Goal: Task Accomplishment & Management: Complete application form

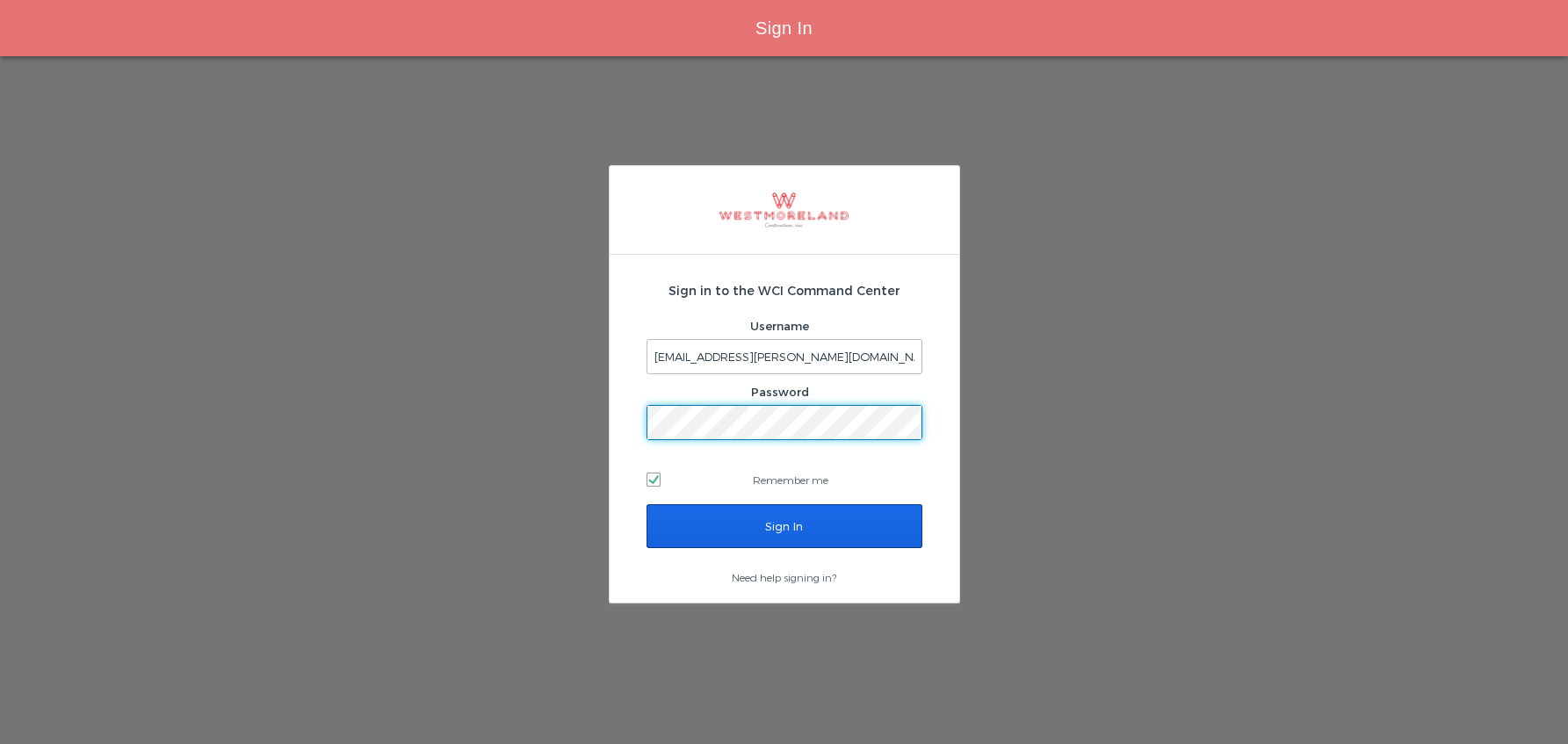
click at [797, 523] on input "Sign In" at bounding box center [784, 525] width 276 height 44
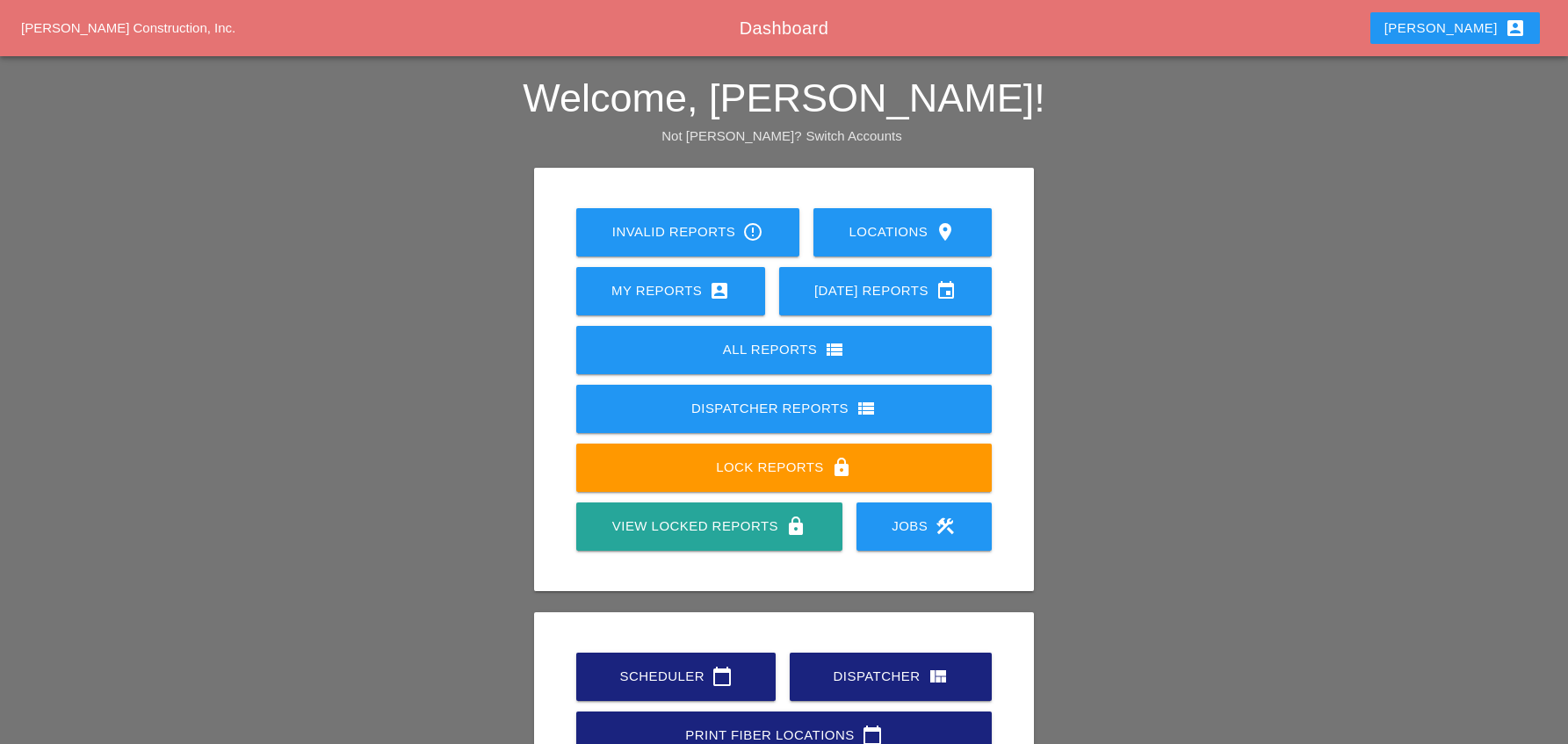
click at [678, 670] on div "Scheduler calendar_today" at bounding box center [676, 677] width 144 height 21
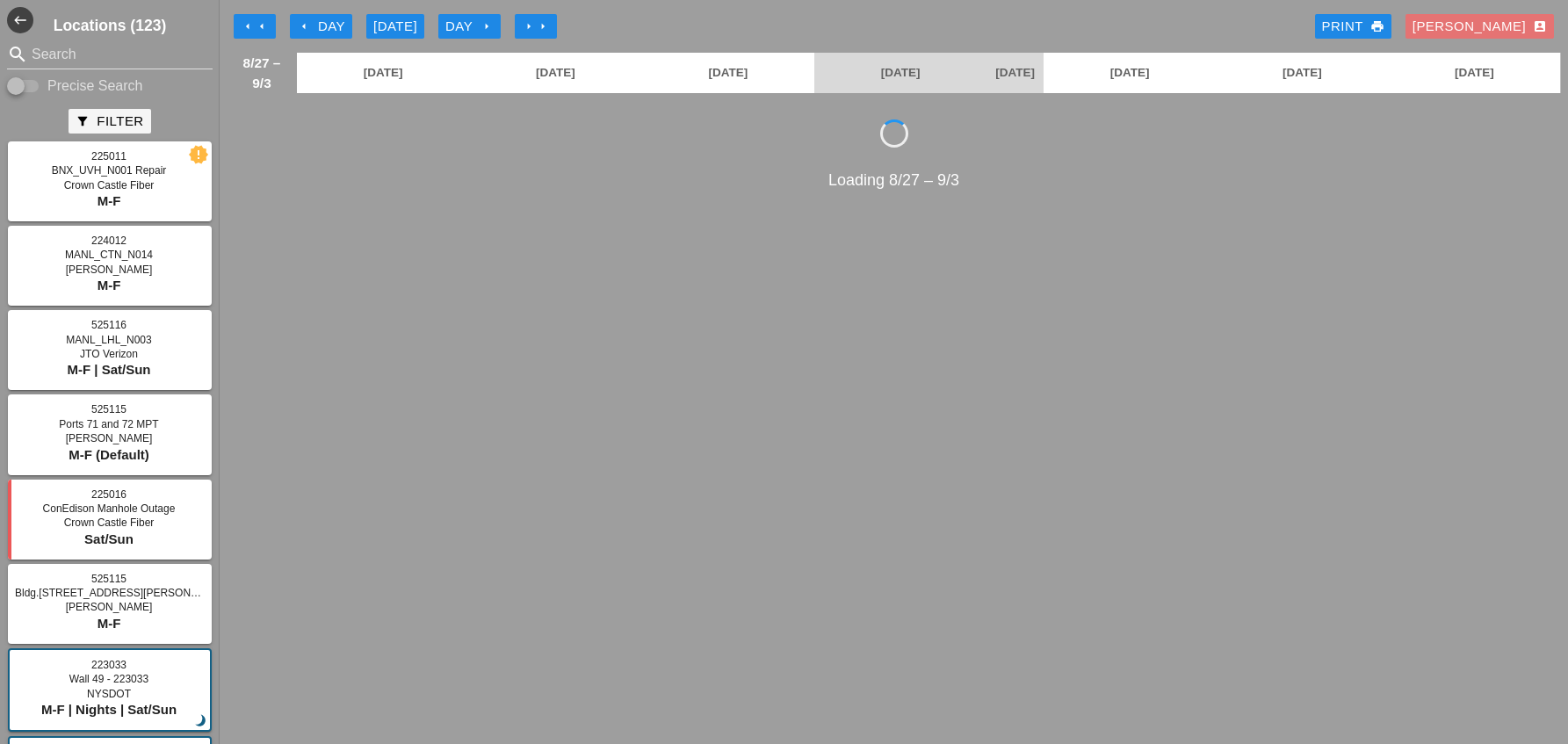
click at [327, 28] on div "arrow_left Day" at bounding box center [321, 27] width 48 height 21
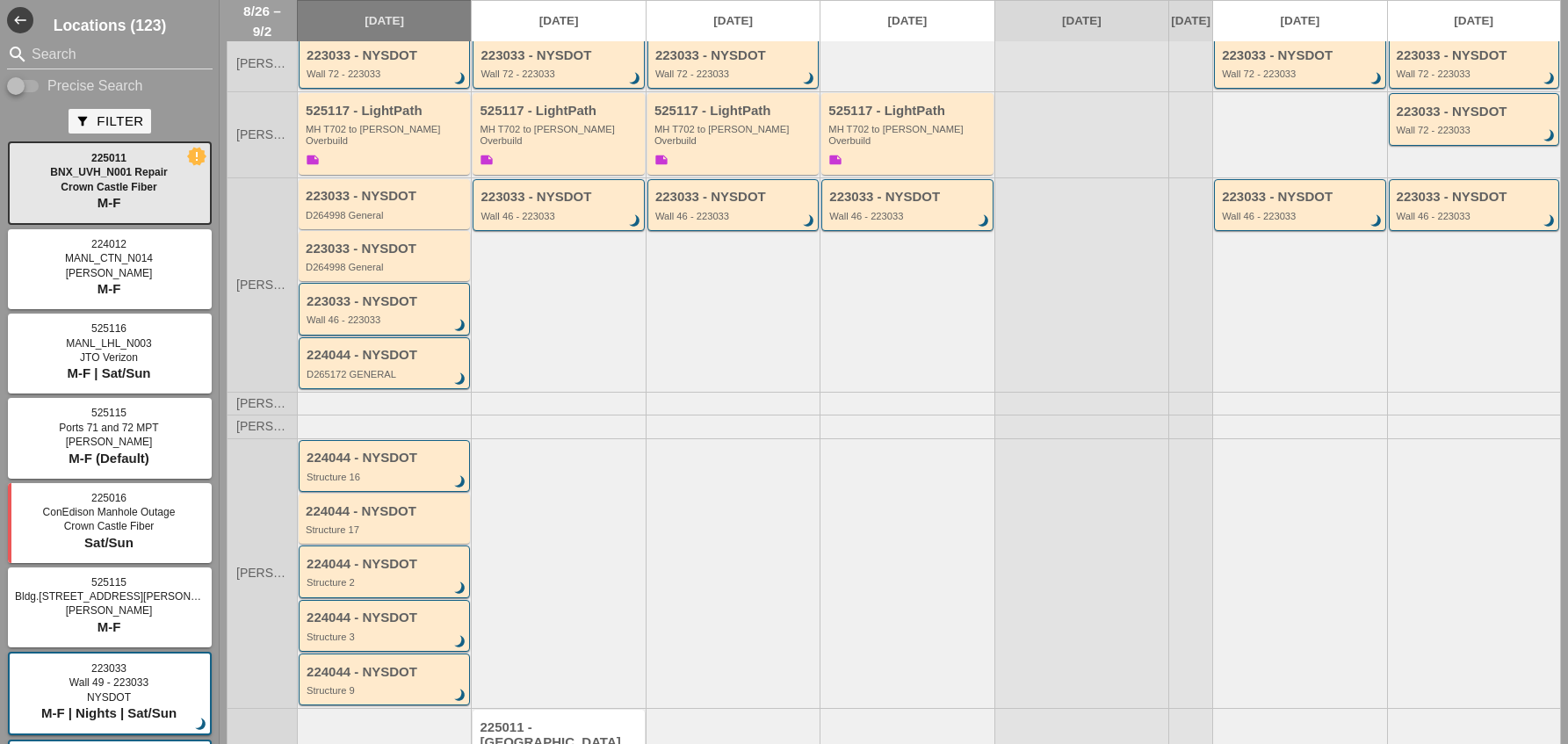
scroll to position [388, 0]
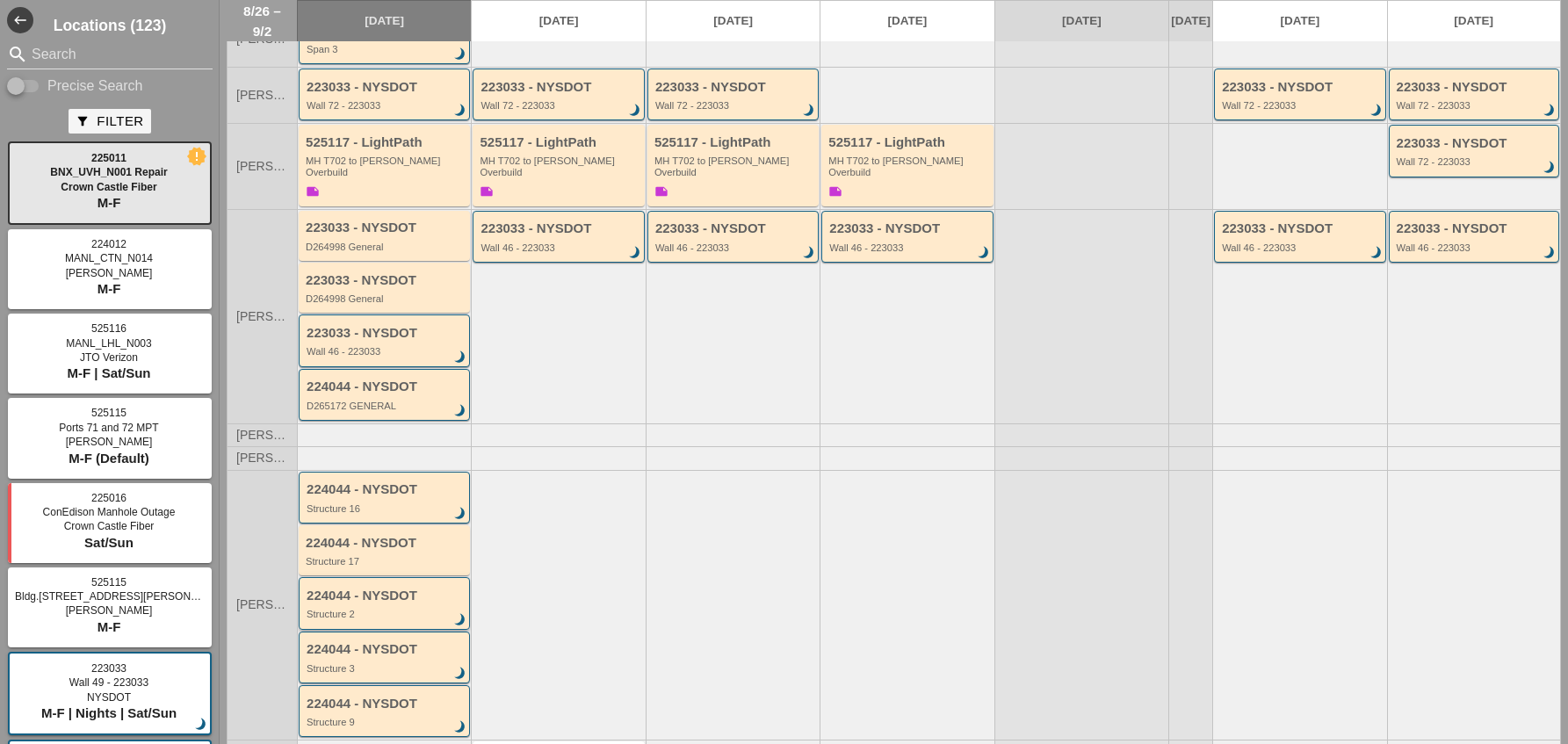
click at [422, 609] on div "Structure 2" at bounding box center [385, 615] width 158 height 11
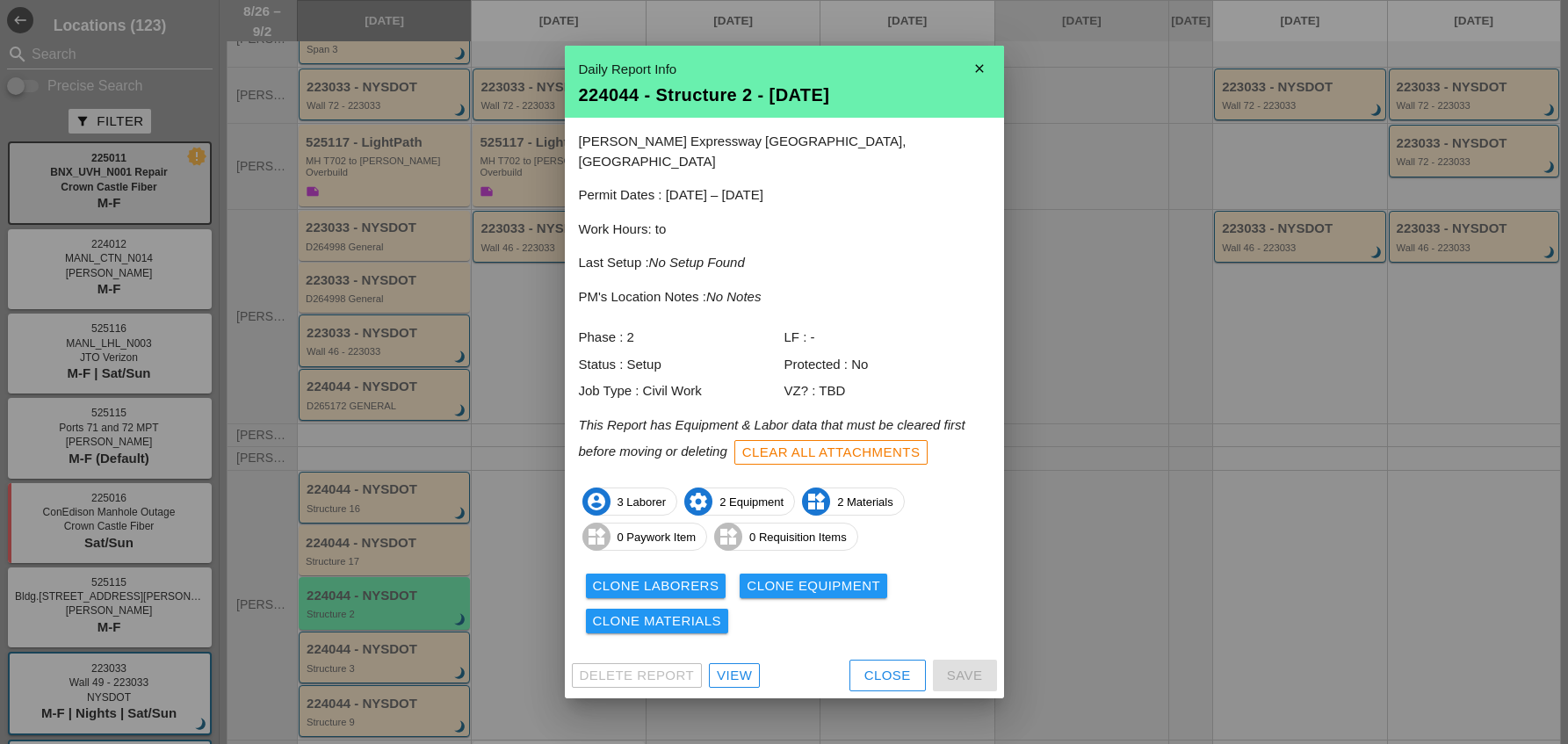
click at [732, 667] on div "View" at bounding box center [734, 676] width 35 height 21
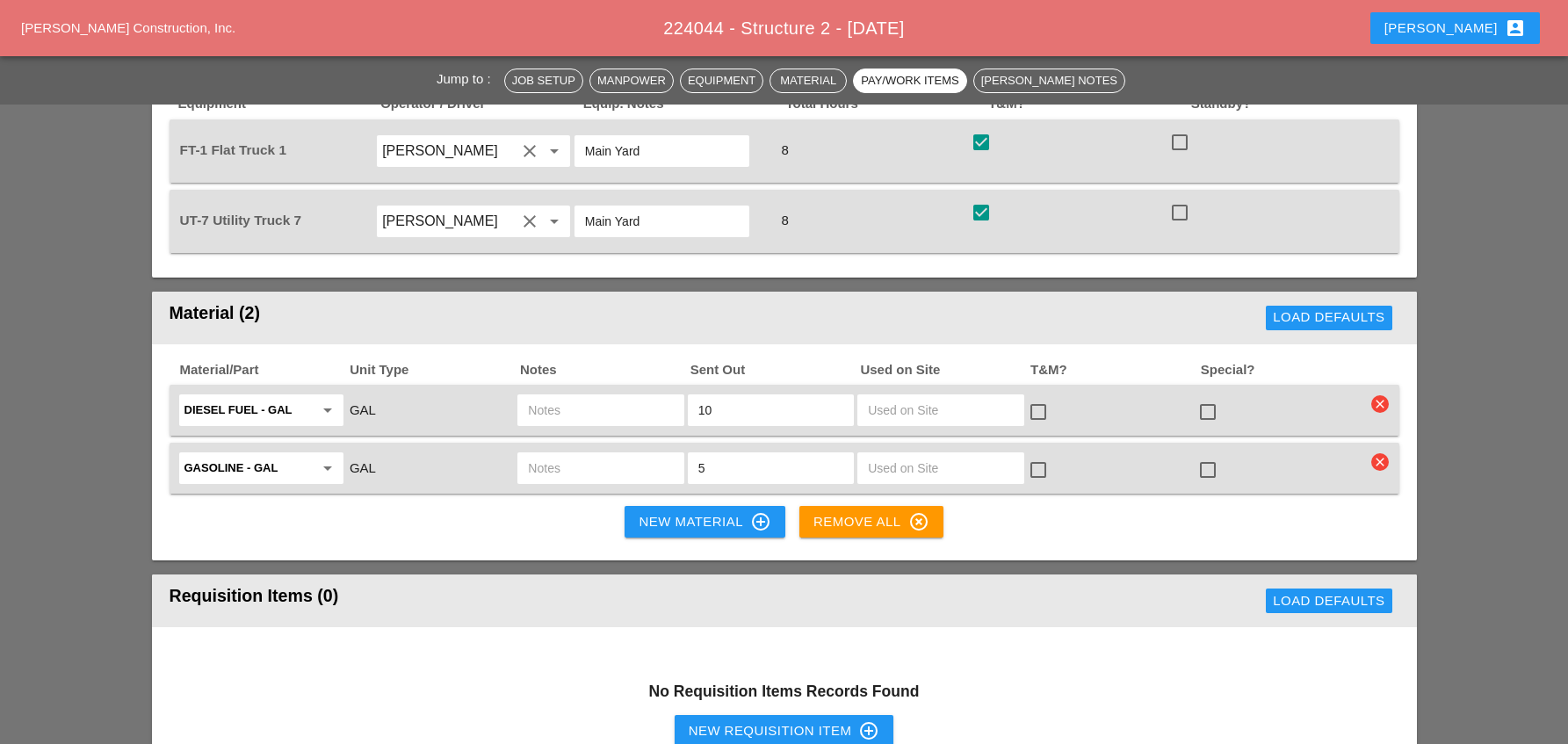
scroll to position [1406, 0]
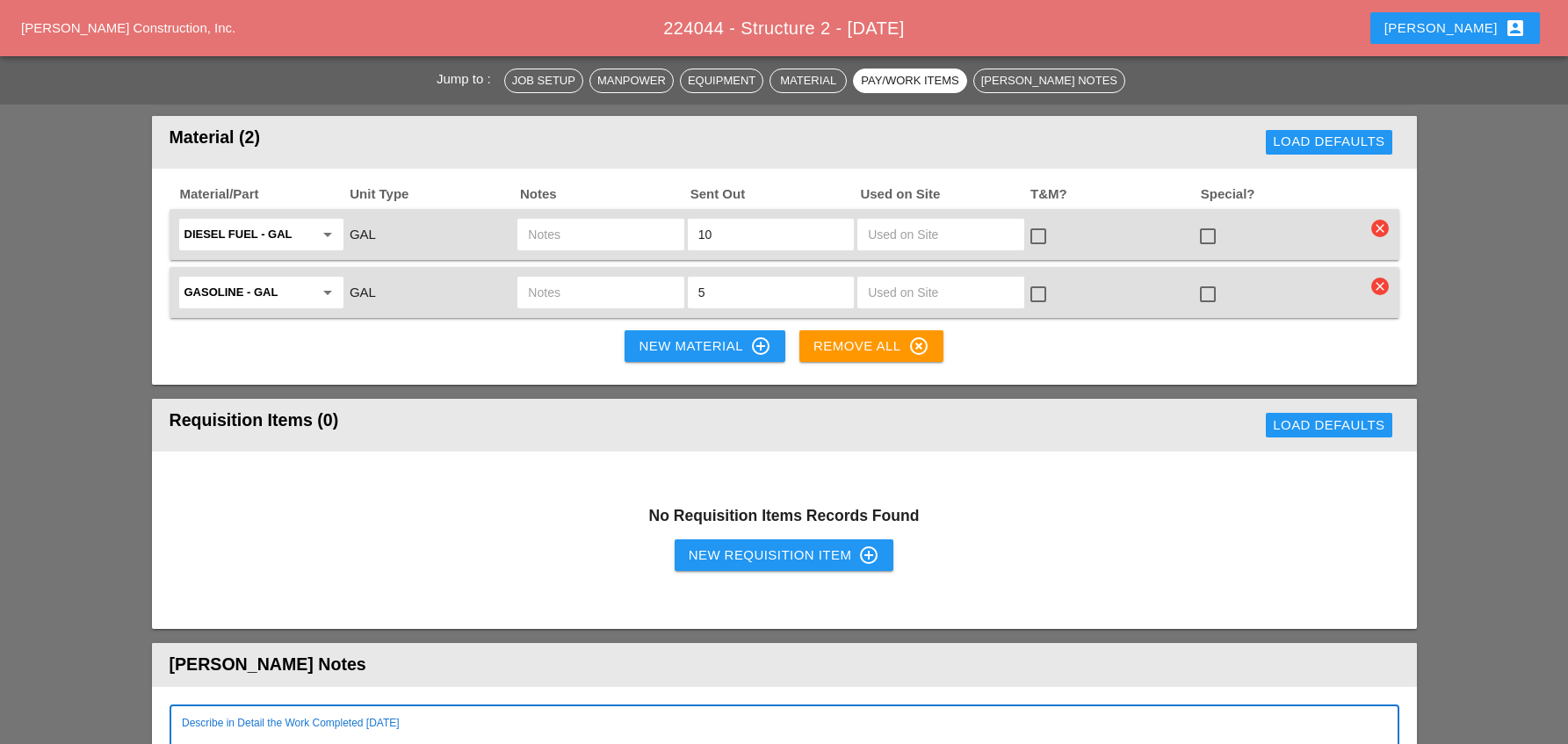
click at [340, 728] on textarea "Describe in Detail the Work Completed Today" at bounding box center [778, 748] width 1192 height 42
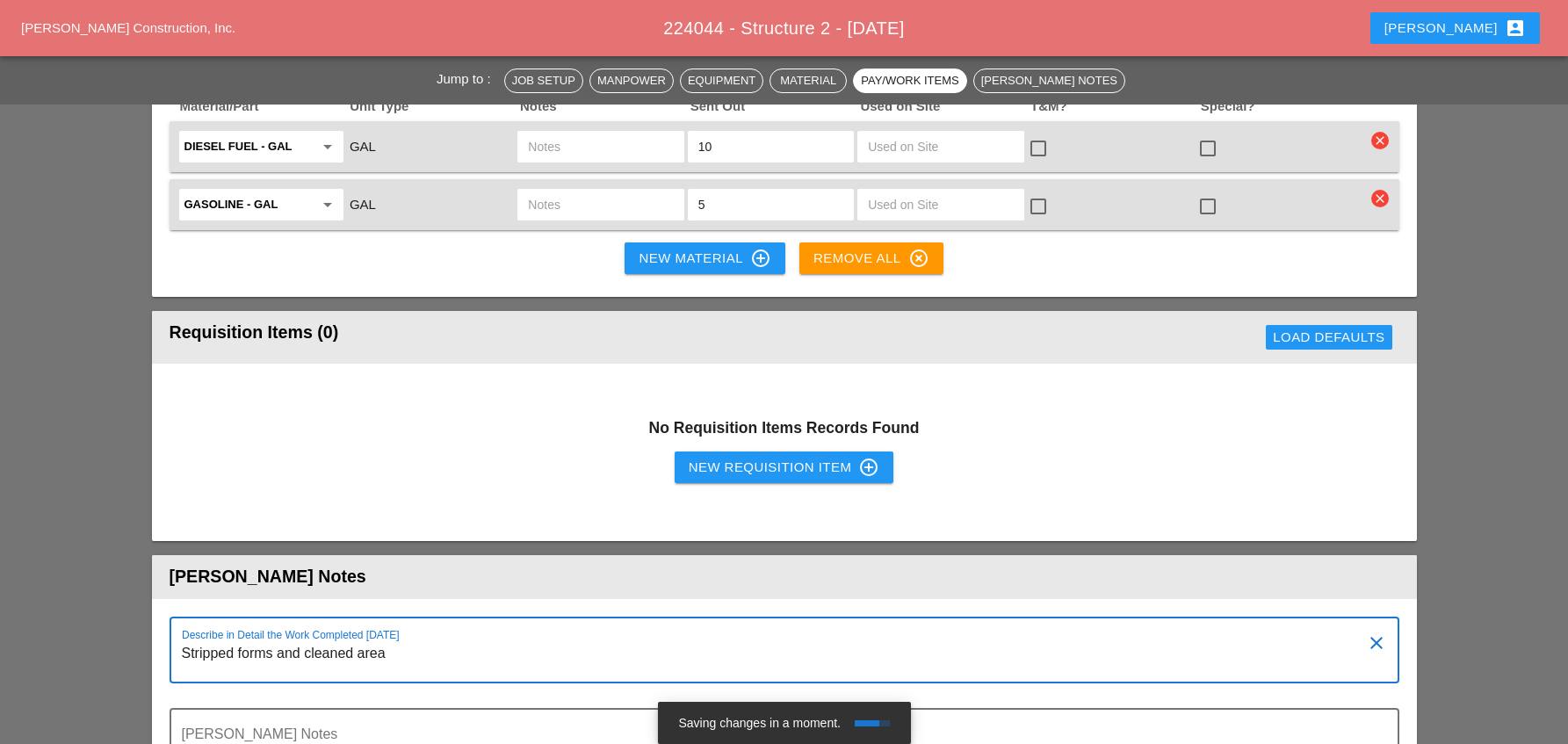
scroll to position [1846, 0]
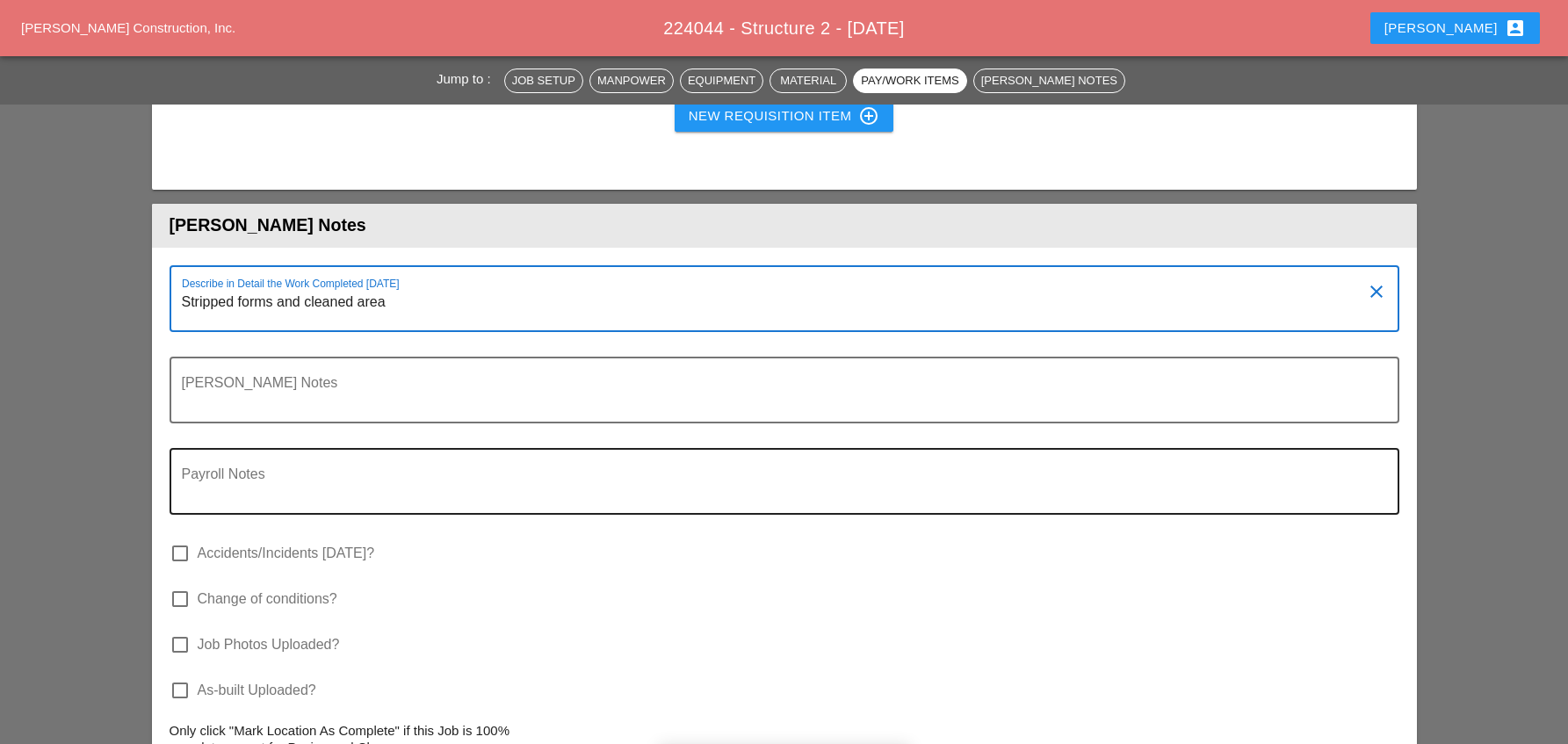
type textarea "Stripped forms and cleaned area"
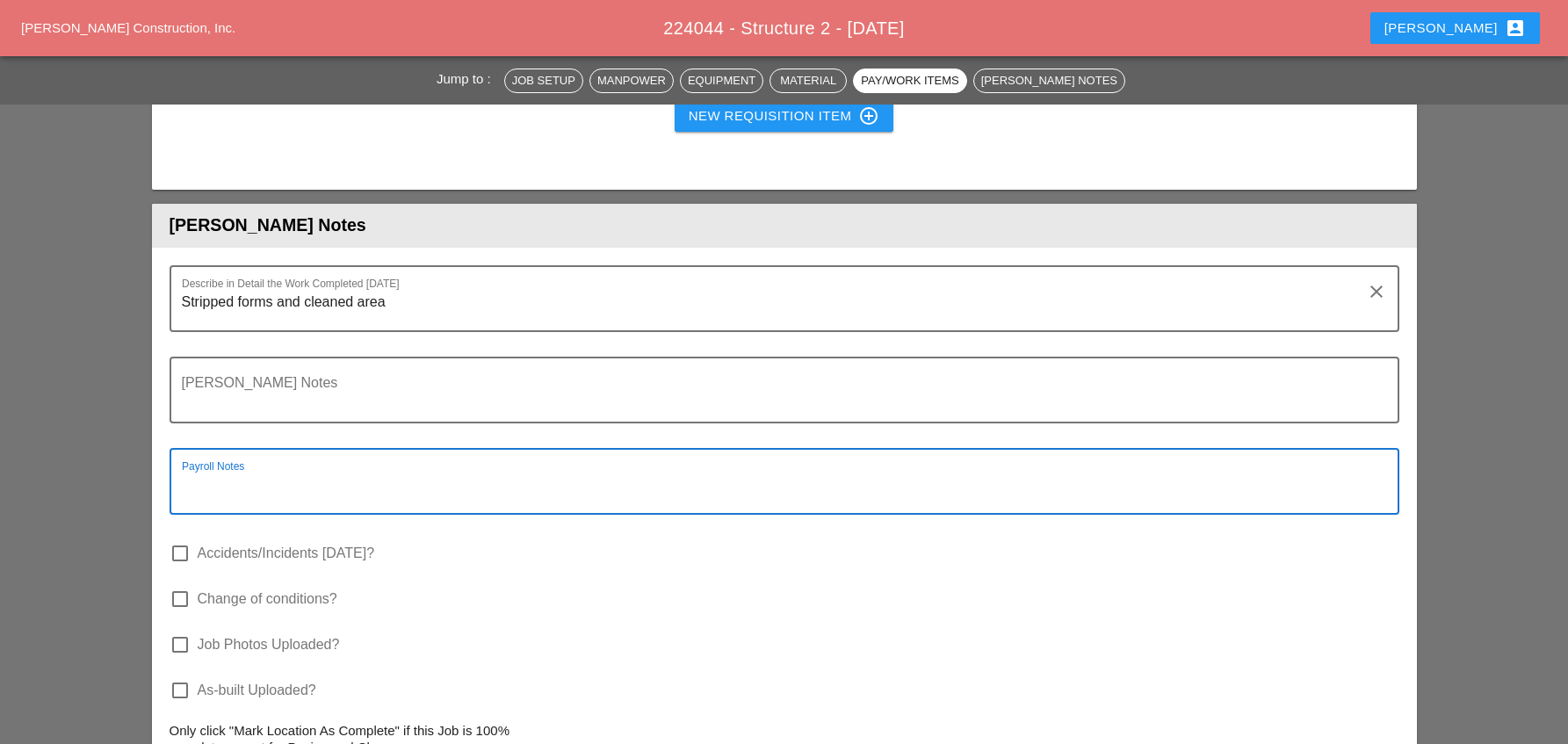
click at [283, 471] on textarea "Payroll Notes" at bounding box center [778, 492] width 1192 height 42
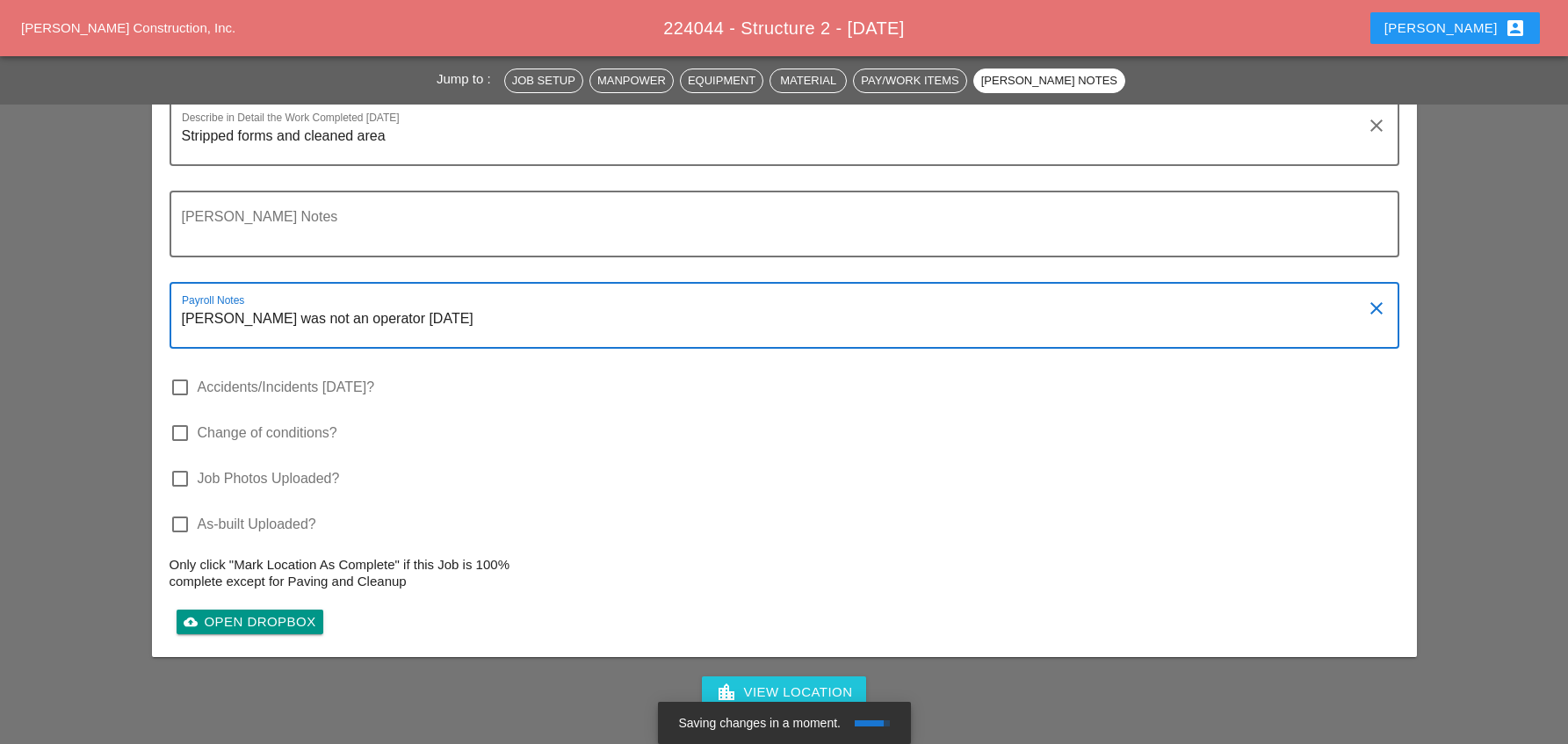
scroll to position [2197, 0]
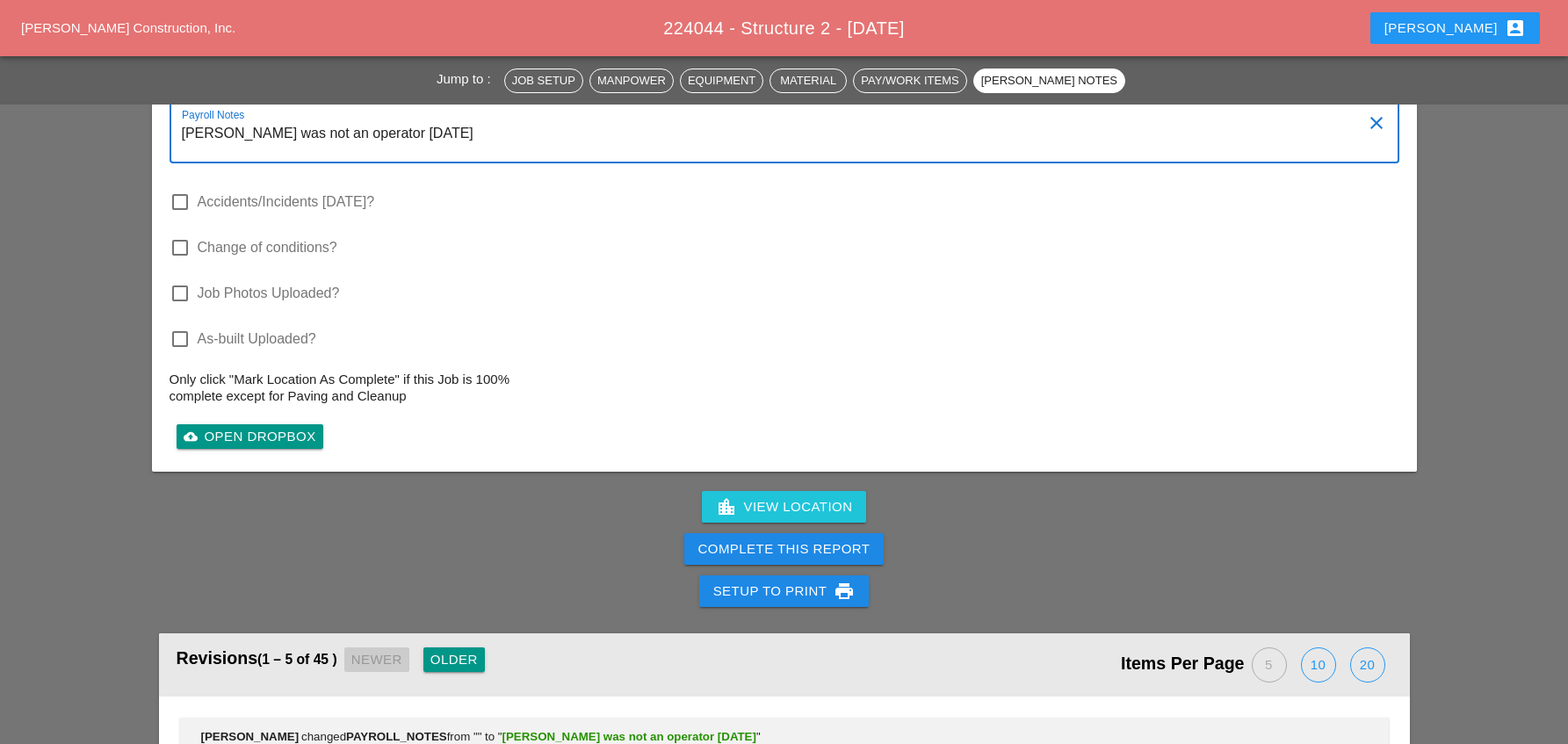
type textarea "Dan Kavanaugh was not an operator today"
click at [762, 540] on div "Complete This Report" at bounding box center [784, 550] width 172 height 21
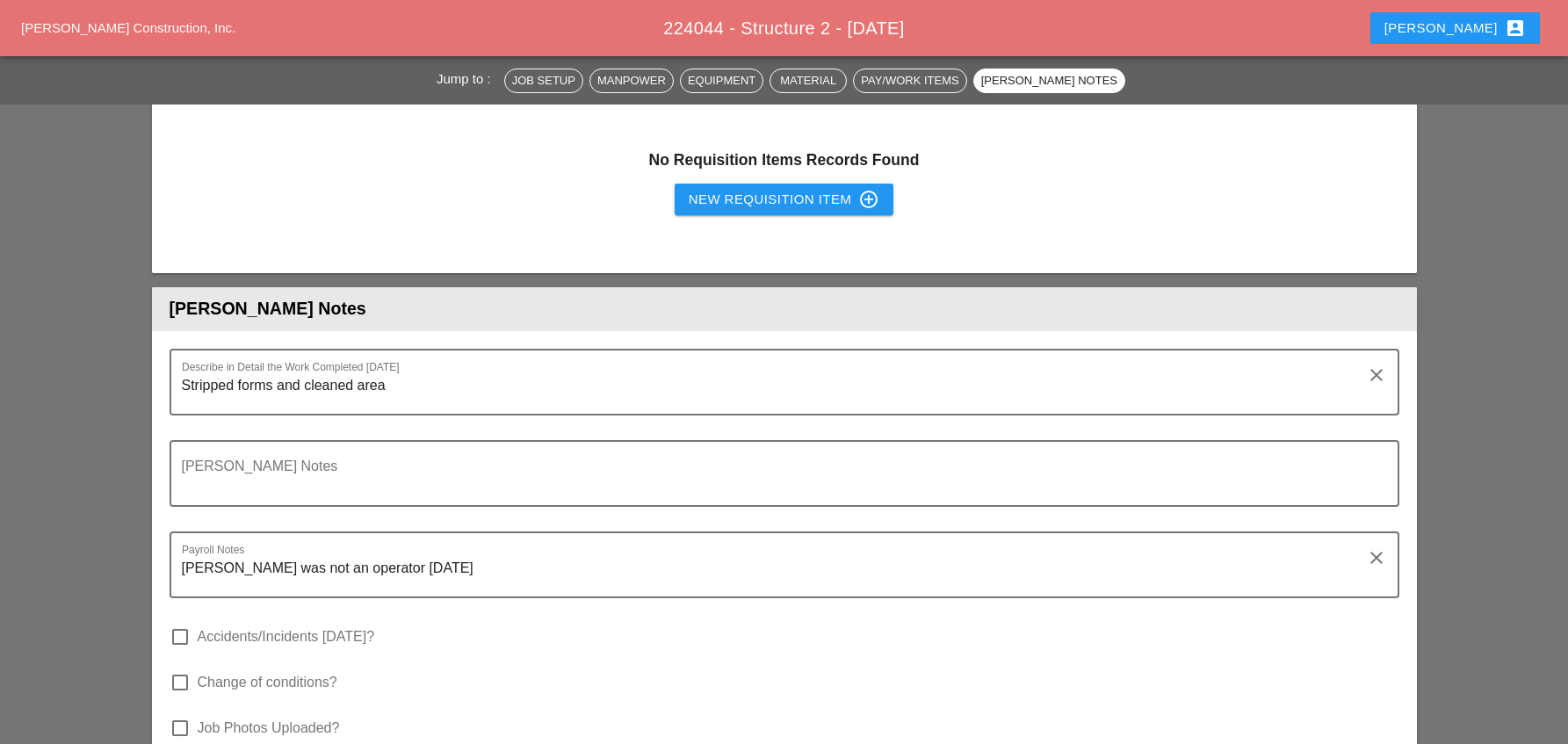
scroll to position [2021, 0]
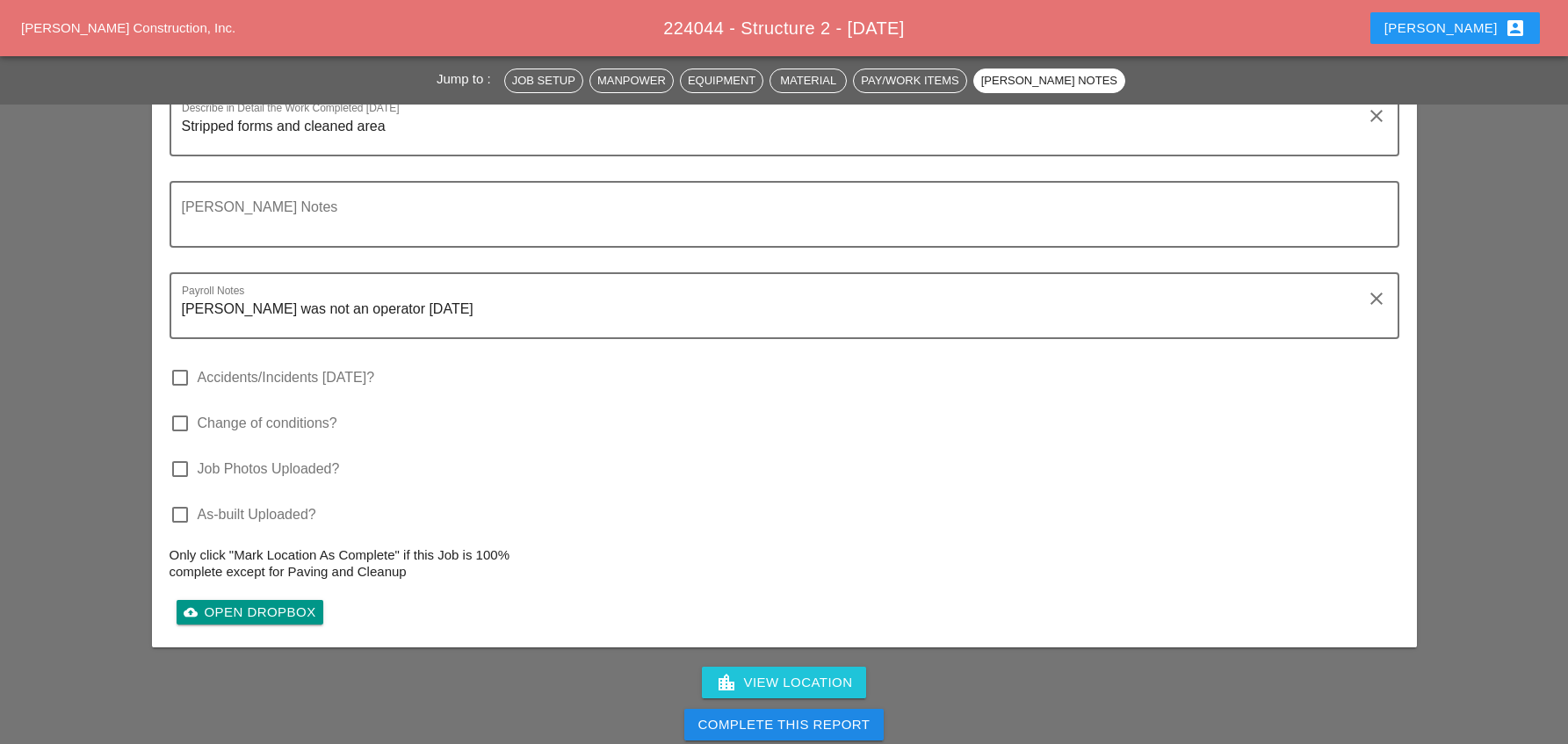
click at [782, 715] on div "Complete This Report" at bounding box center [784, 725] width 172 height 21
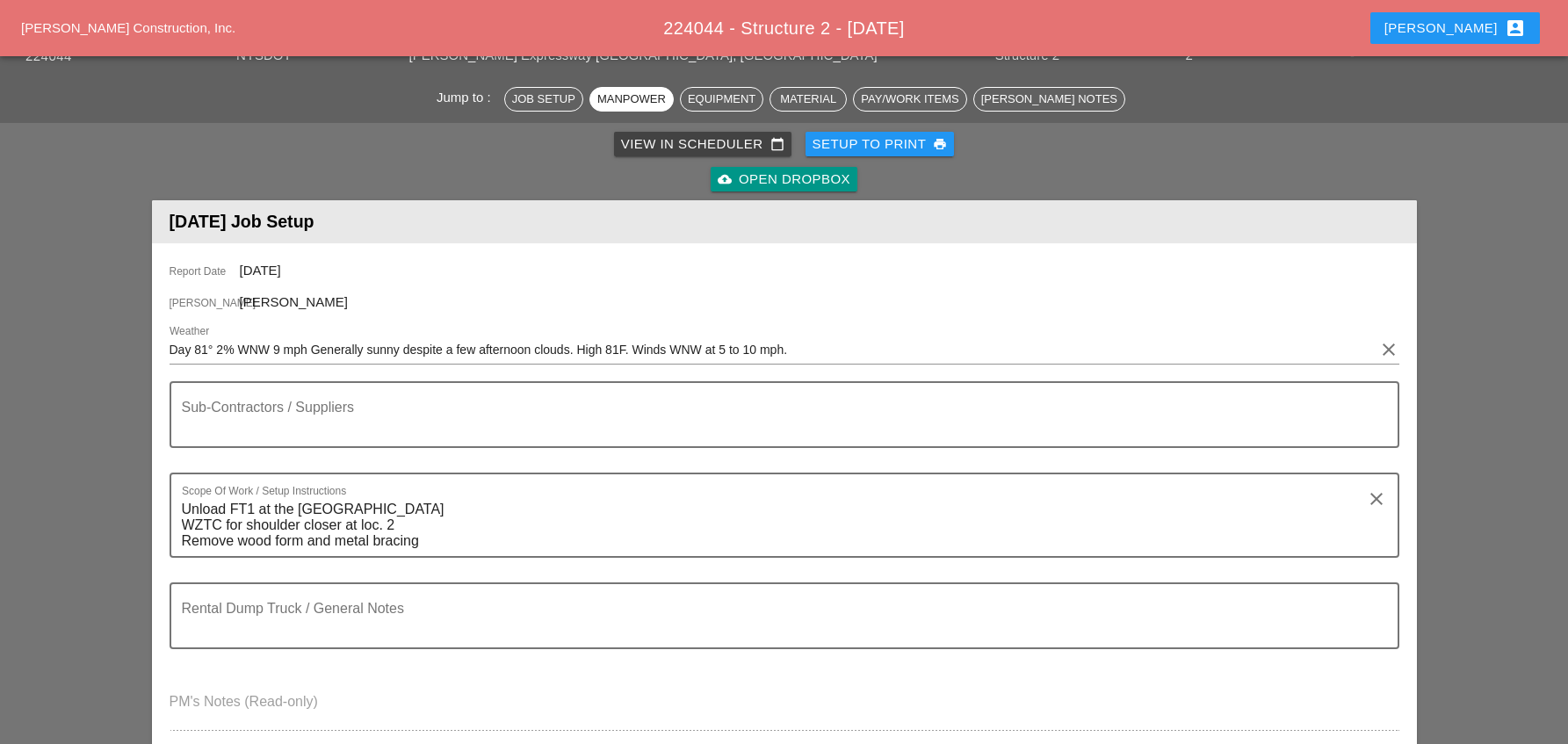
scroll to position [0, 0]
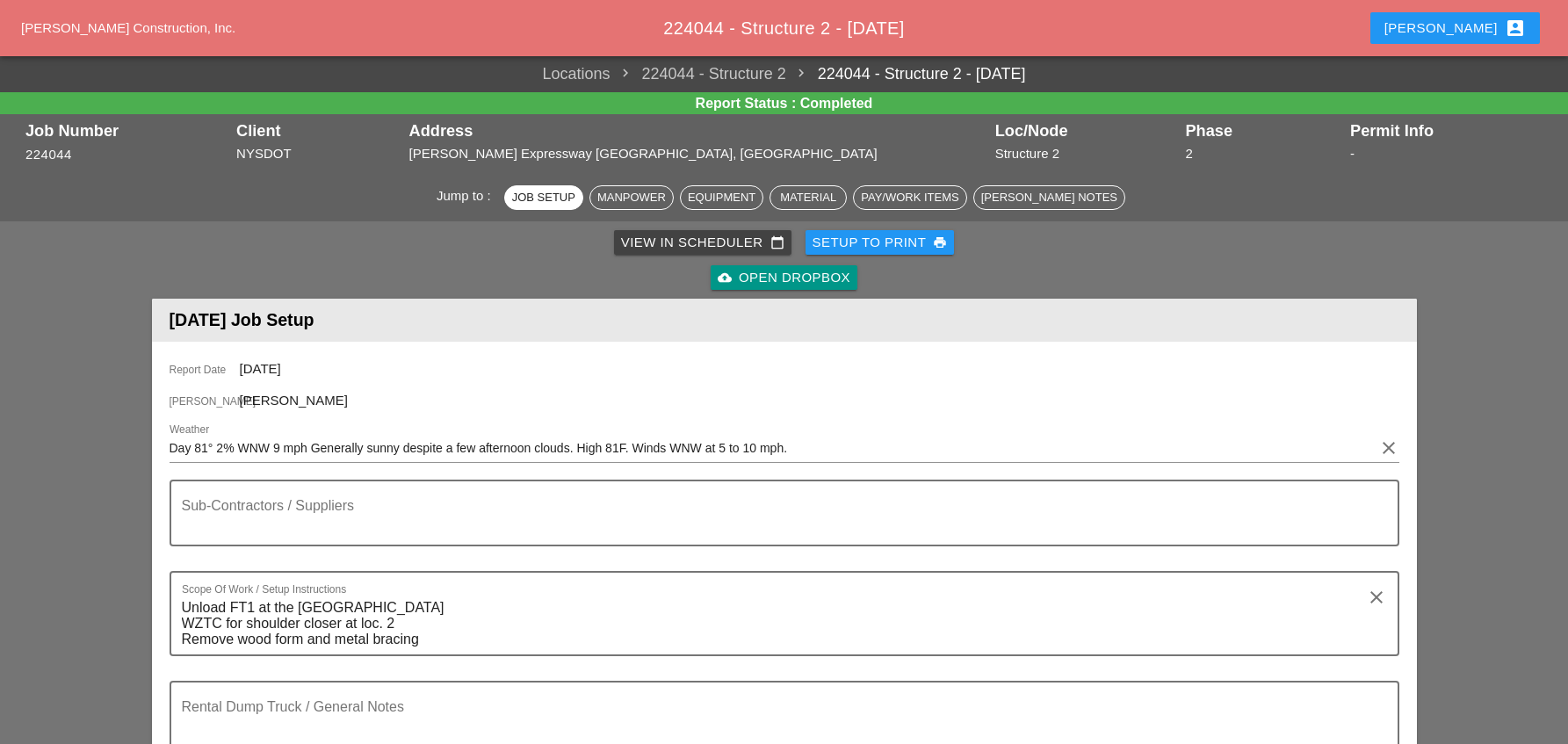
click at [679, 241] on div "View in Scheduler calendar_today" at bounding box center [702, 243] width 163 height 21
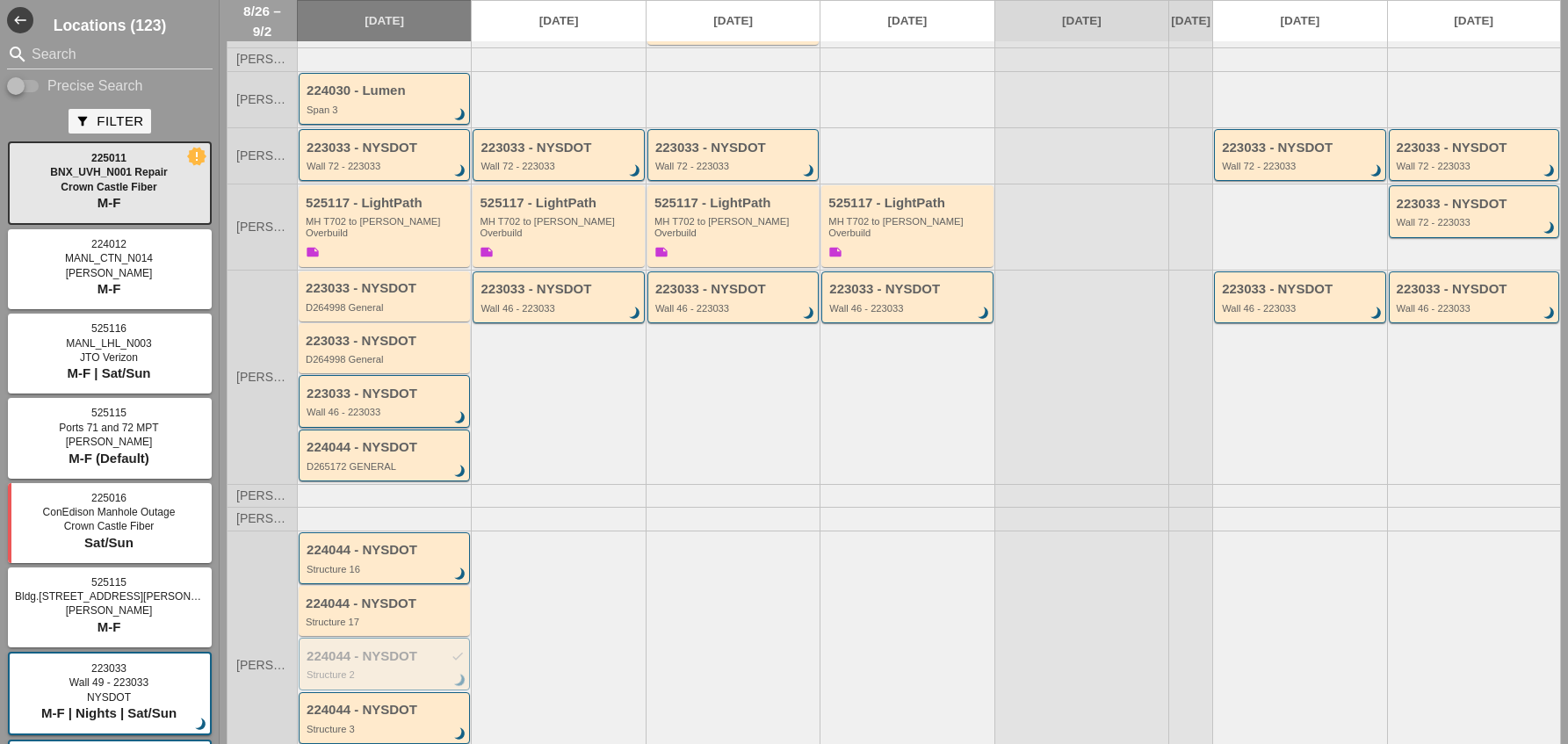
scroll to position [476, 0]
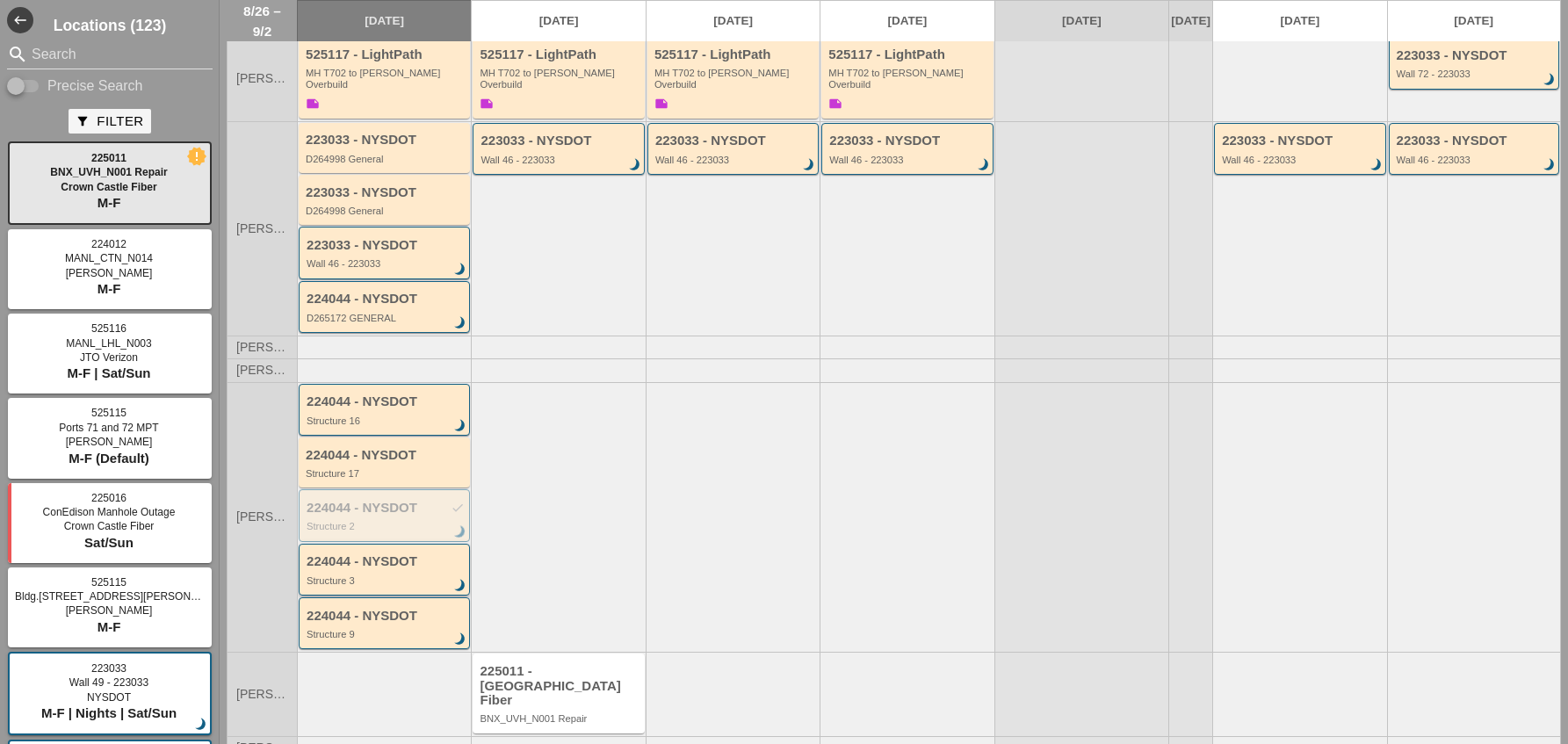
click at [384, 575] on div "Structure 3" at bounding box center [385, 581] width 158 height 11
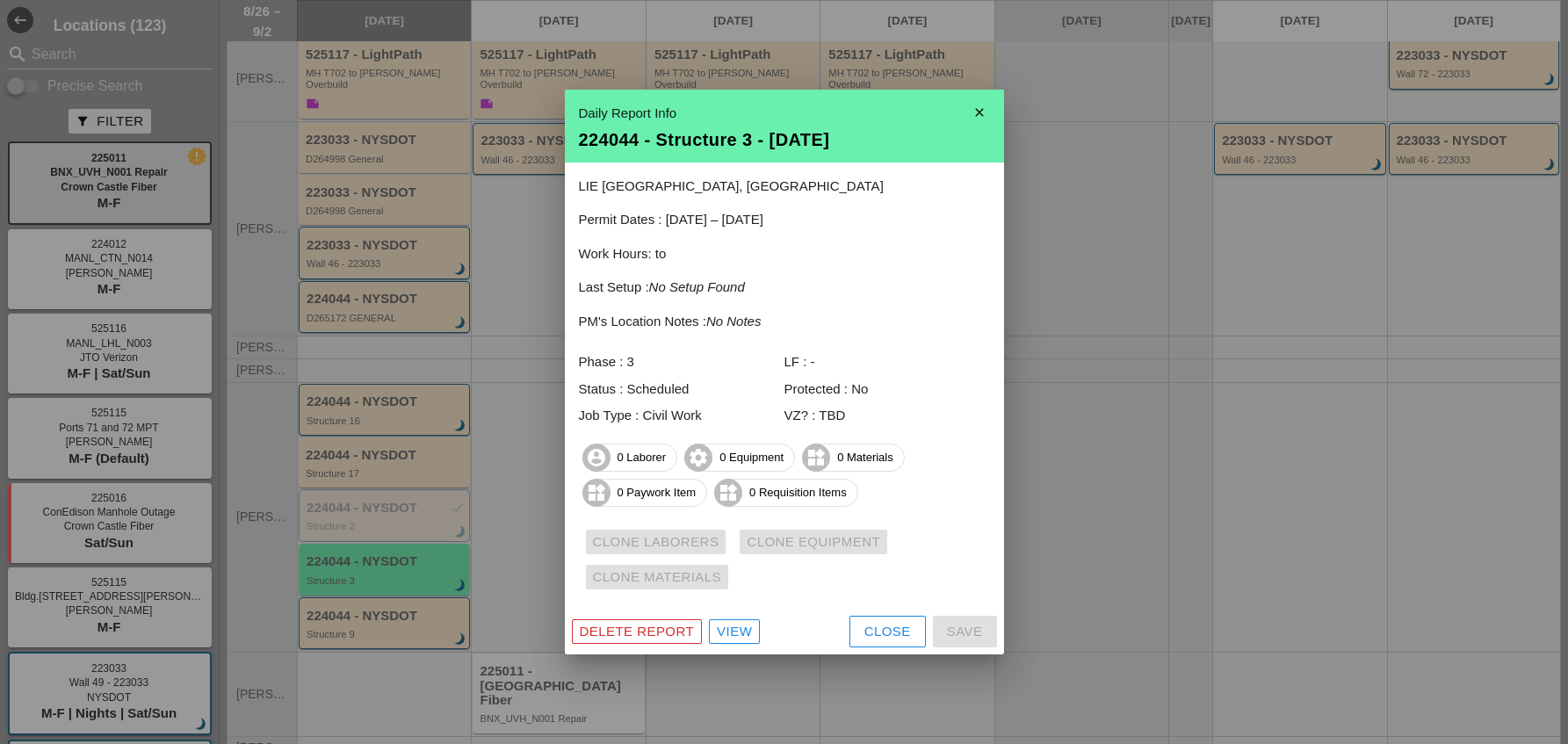
click at [739, 632] on div "View" at bounding box center [734, 632] width 35 height 21
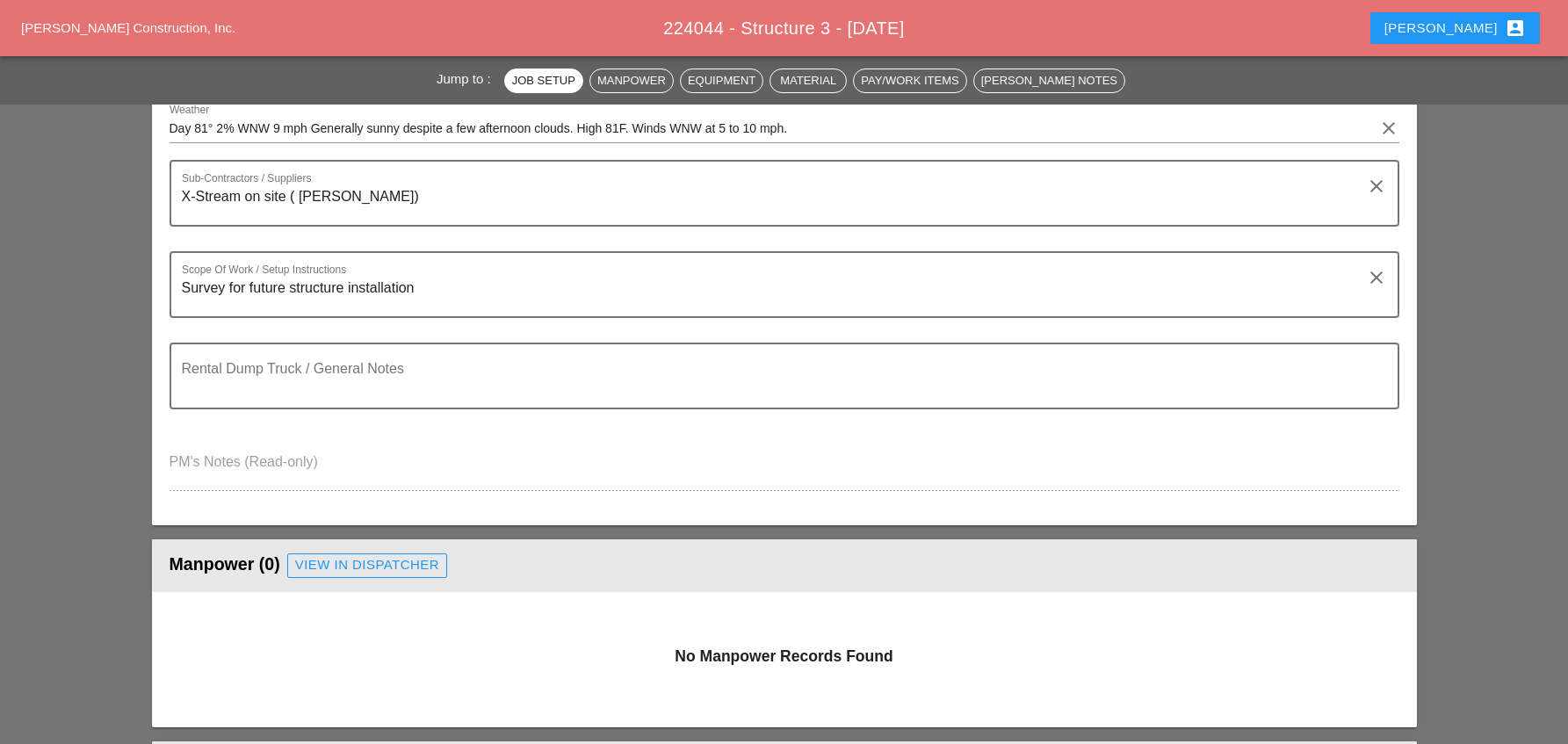
scroll to position [351, 0]
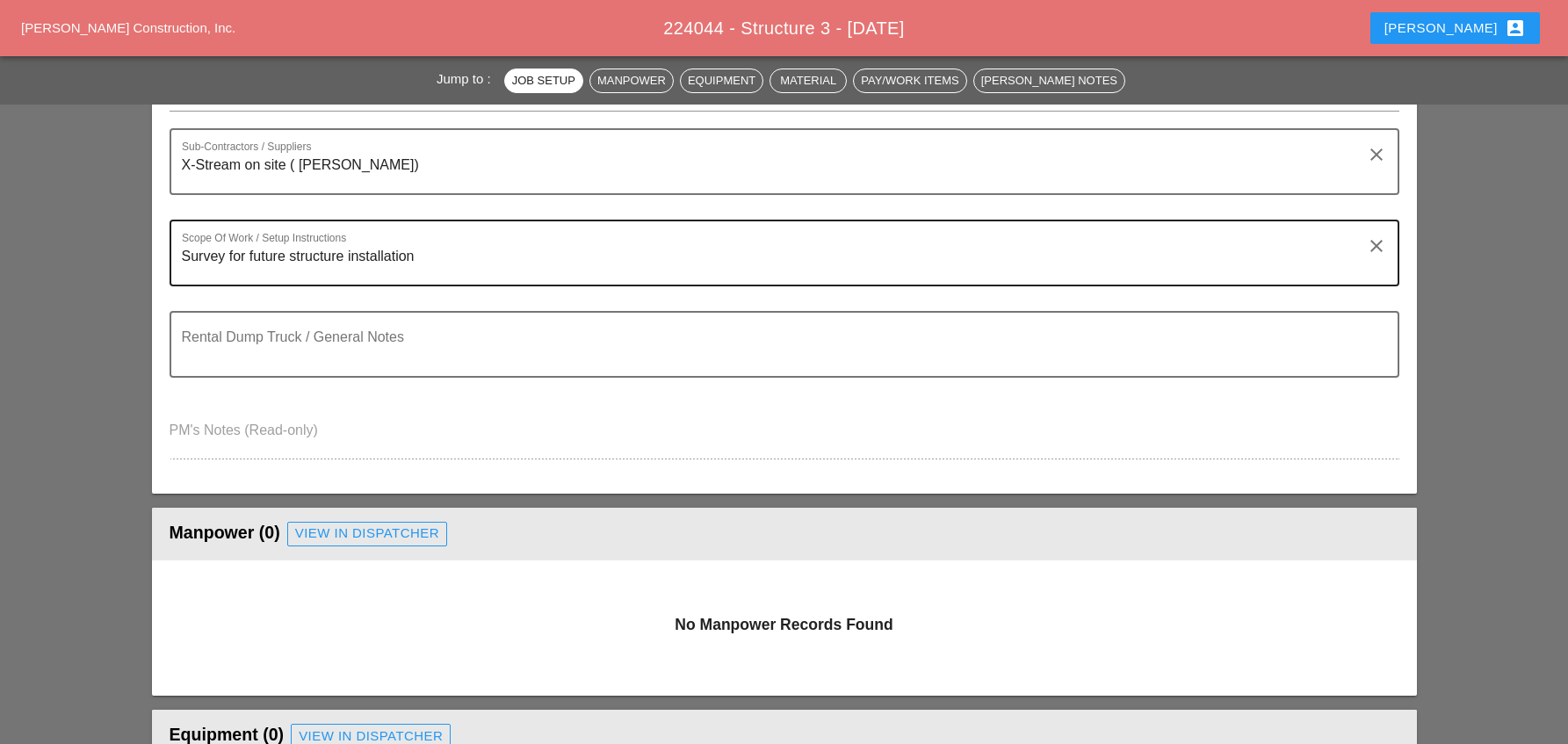
click at [433, 258] on textarea "Survey for future structure installation" at bounding box center [778, 263] width 1192 height 42
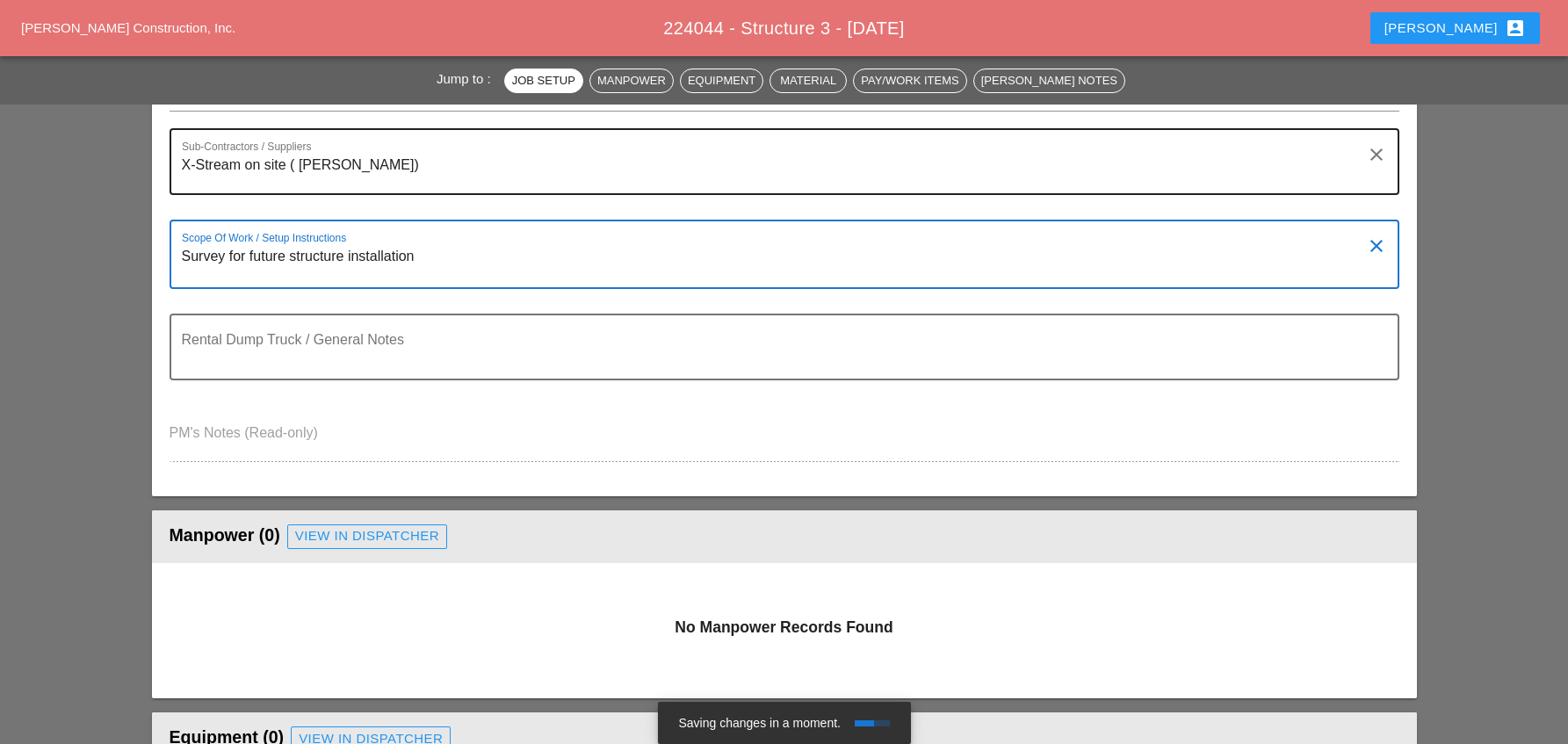
type textarea "Survey for future structure installation"
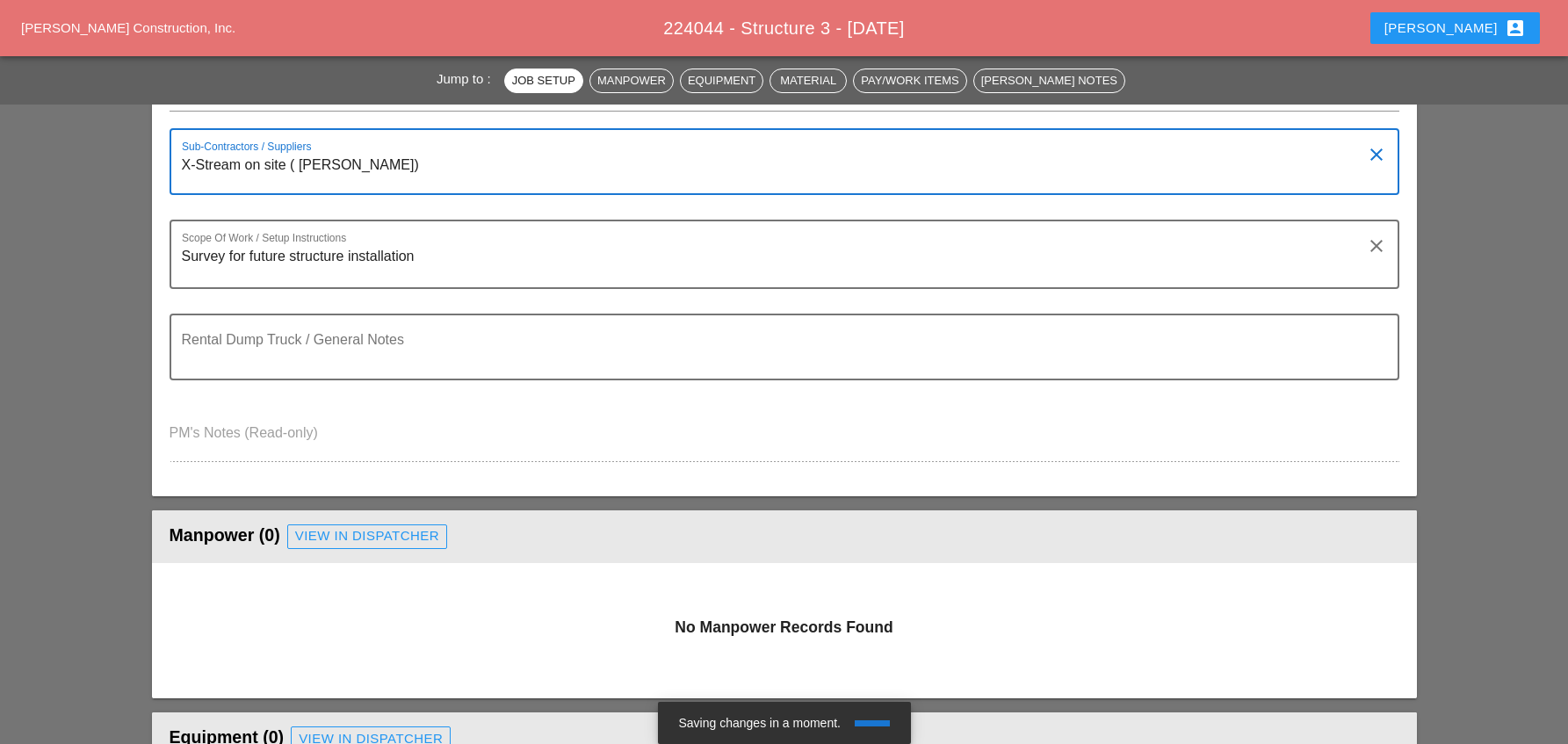
click at [352, 158] on textarea "X-Stream on site ( T. Igo)" at bounding box center [778, 171] width 1192 height 42
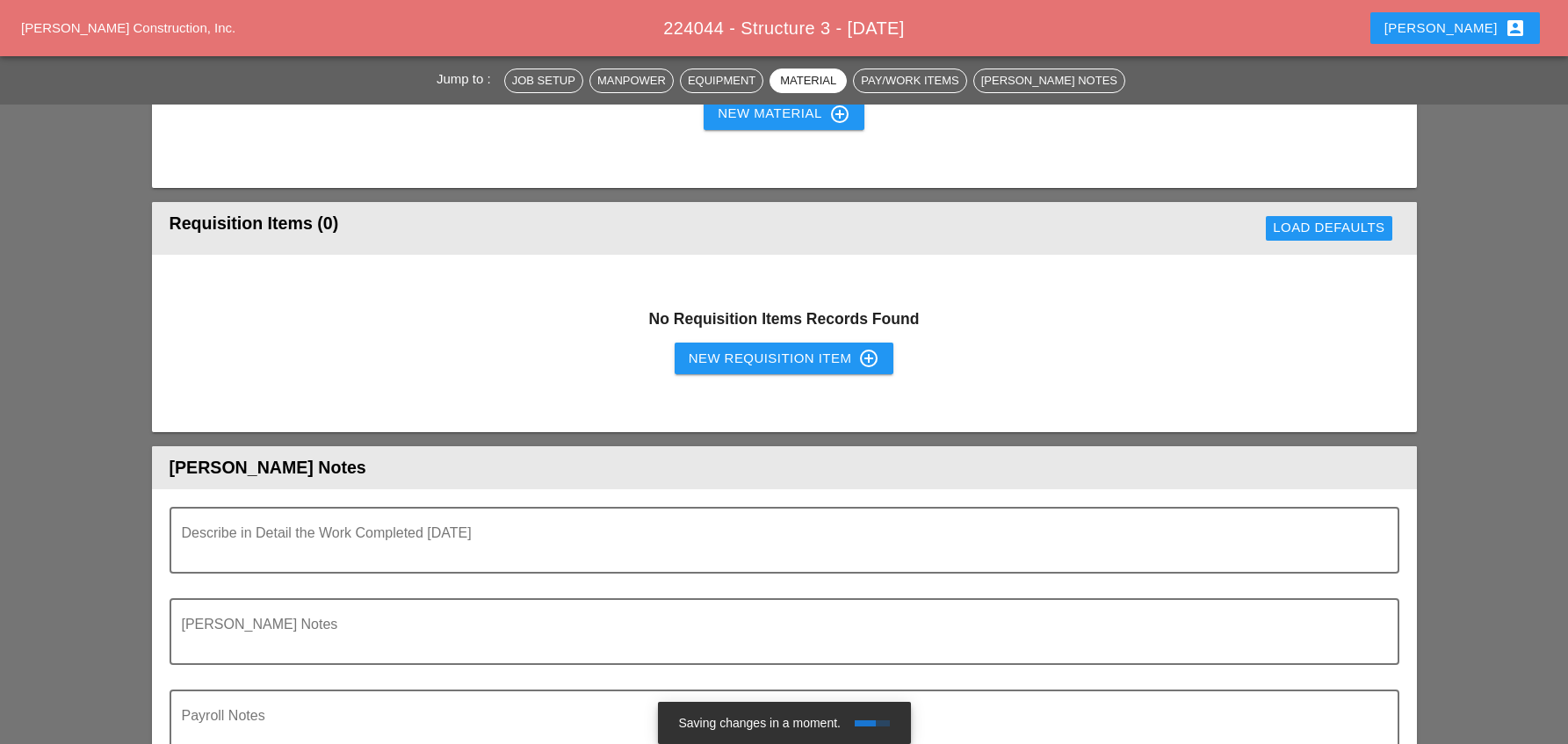
scroll to position [1406, 0]
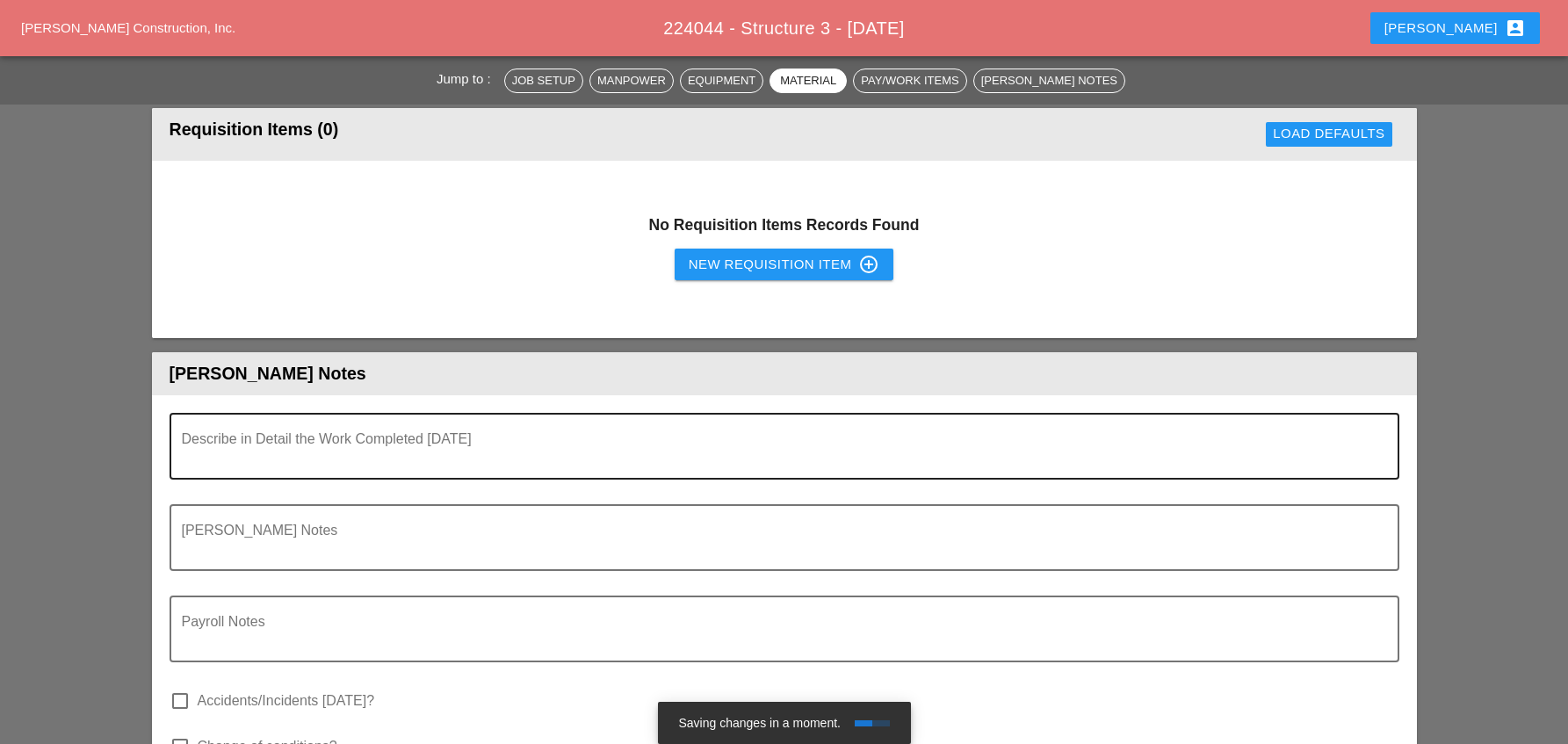
type textarea "X-Stream on site ( T. Igo) Layout Inc onsite"
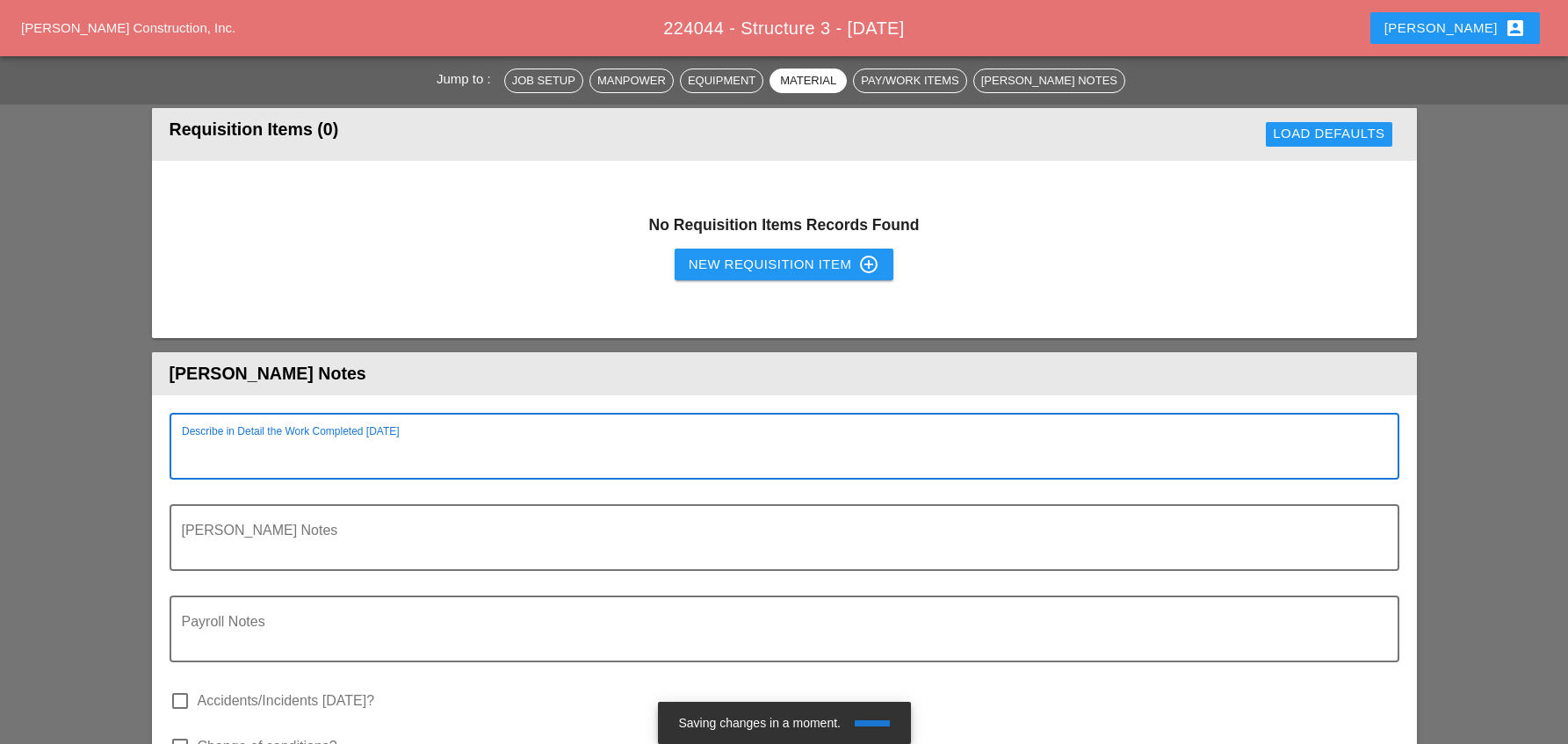
click at [288, 457] on textarea "Describe in Detail the Work Completed Today" at bounding box center [778, 457] width 1192 height 42
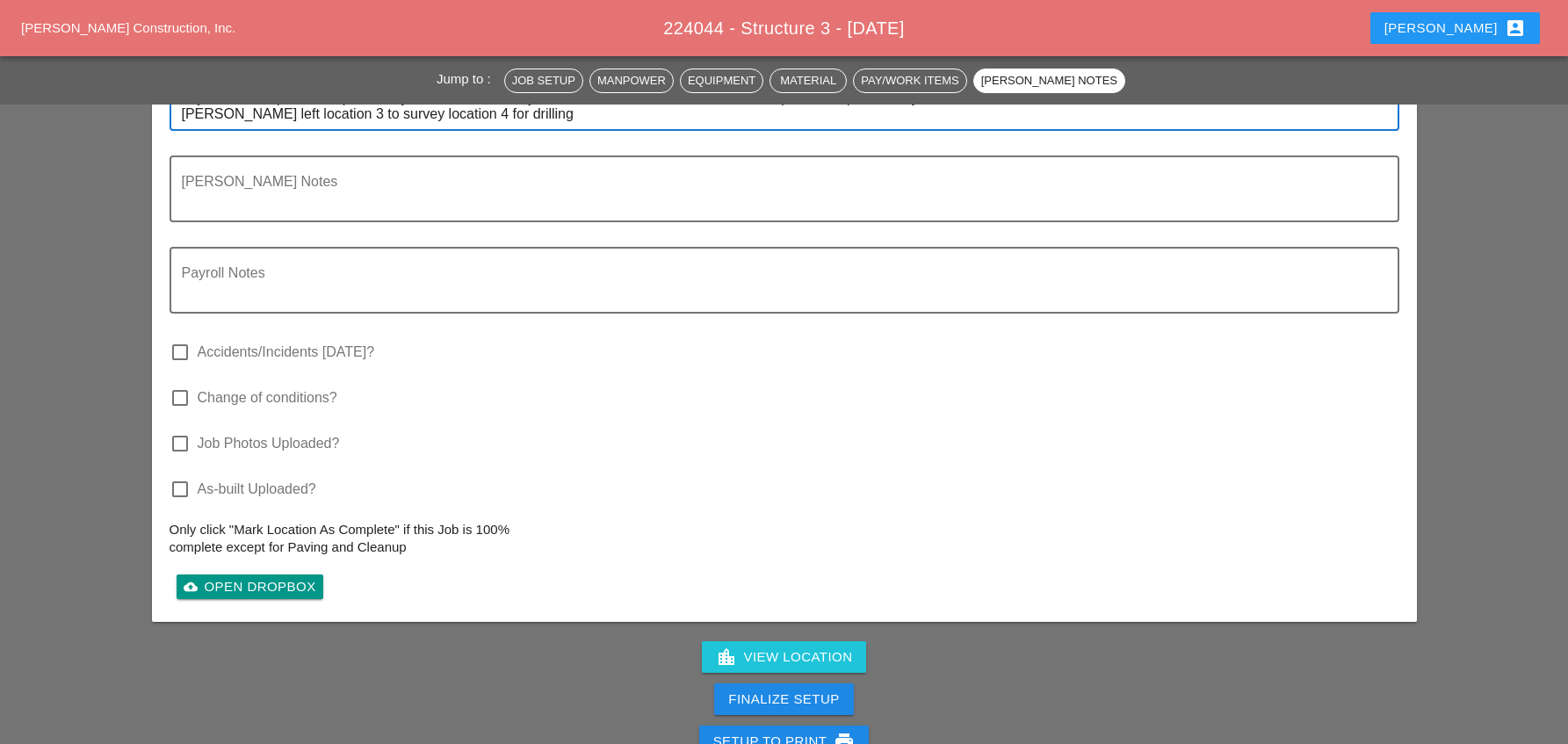
scroll to position [2021, 0]
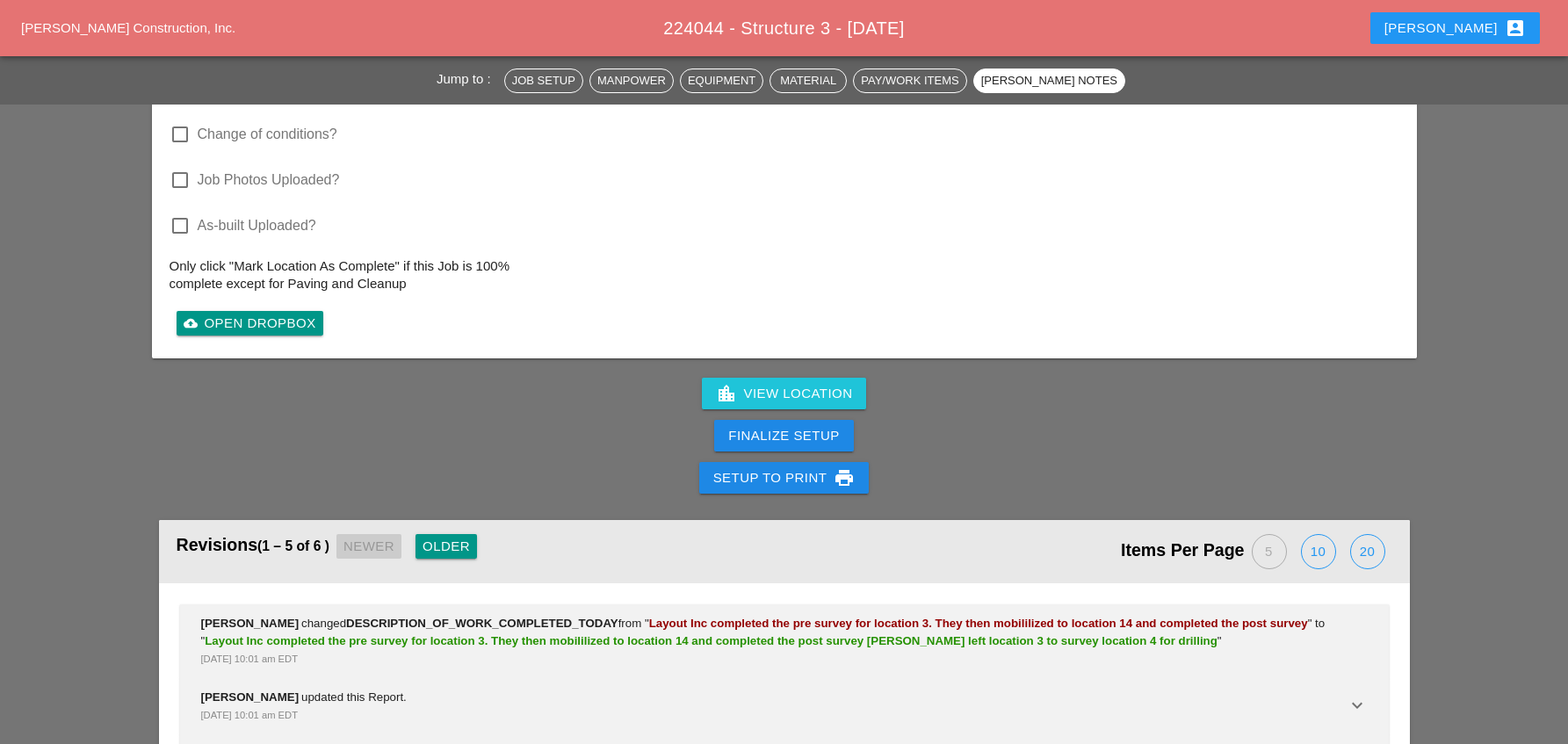
type textarea "Layout Inc completed the pre survey for location 3. They then mobililized to lo…"
click at [804, 440] on div "Finalize Setup" at bounding box center [784, 436] width 111 height 21
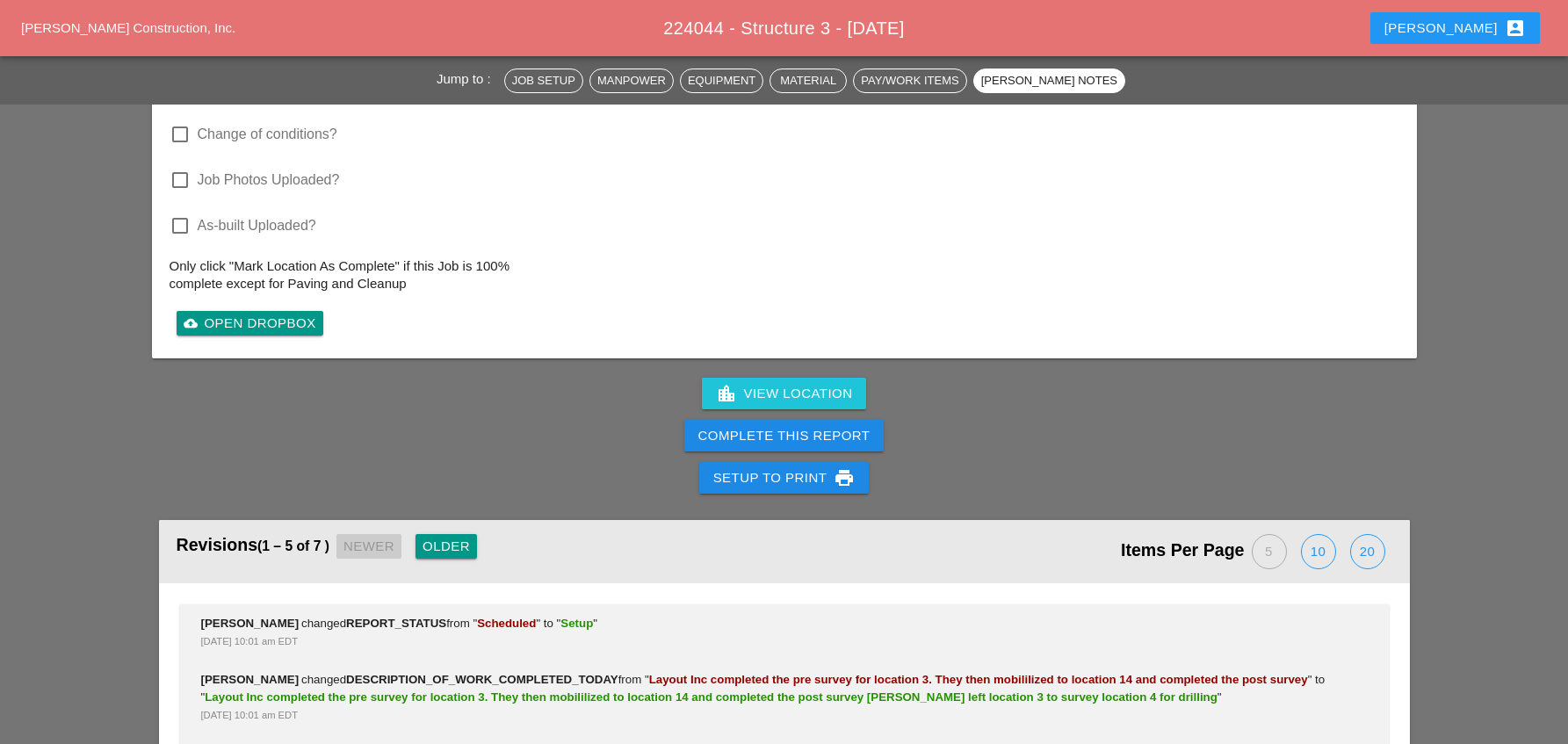
click at [804, 440] on div "Complete This Report" at bounding box center [784, 436] width 172 height 21
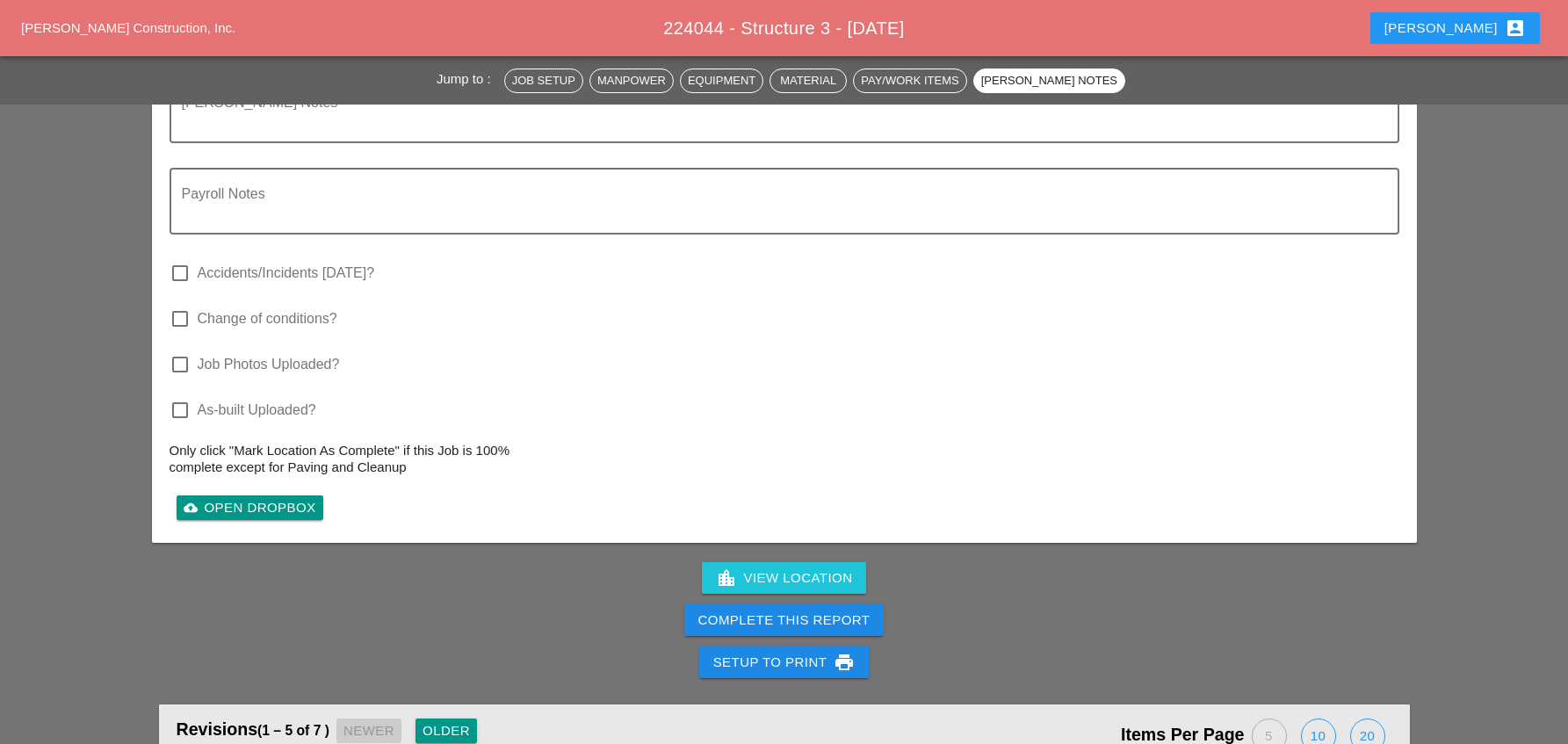
scroll to position [2109, 0]
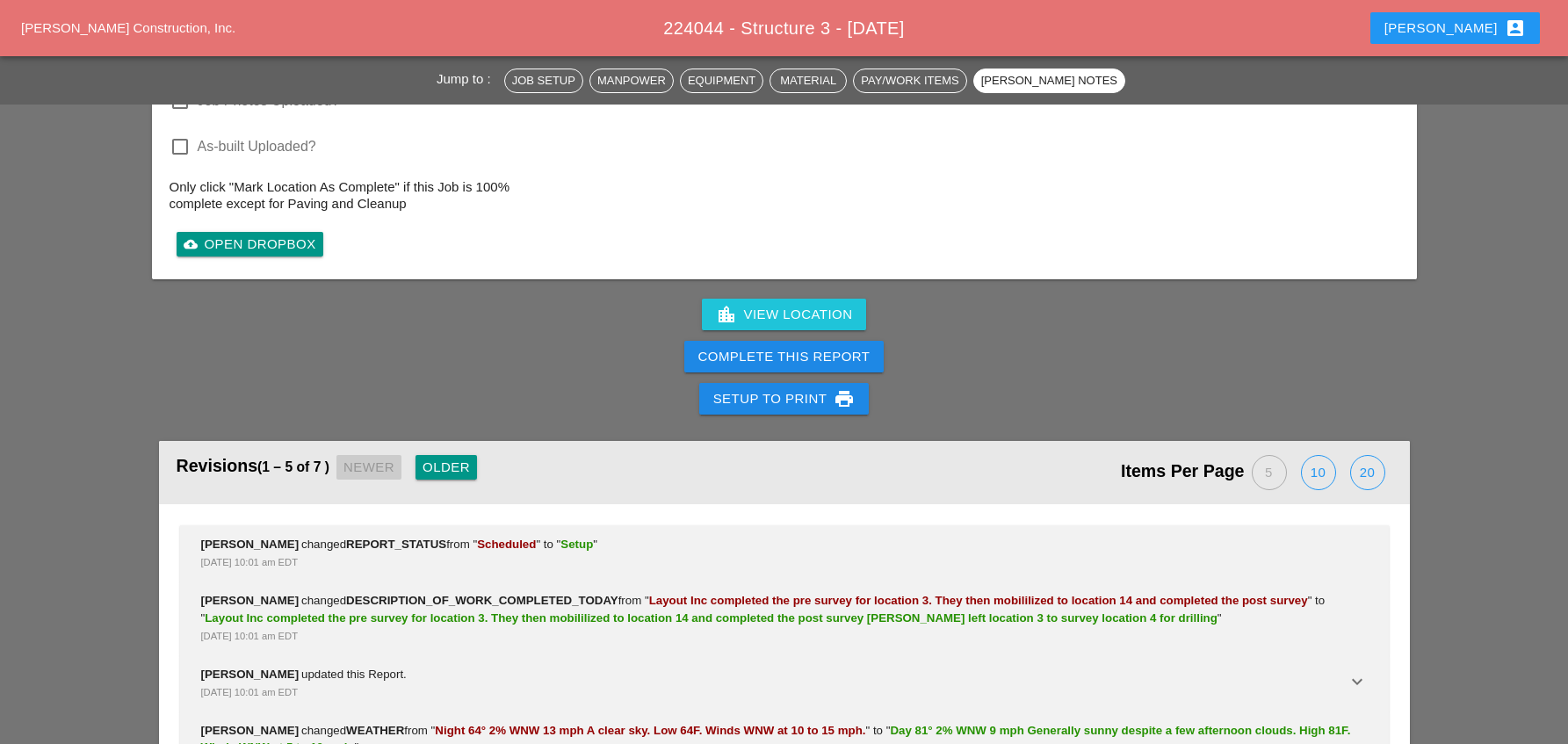
click at [788, 354] on div "Complete This Report" at bounding box center [784, 357] width 172 height 21
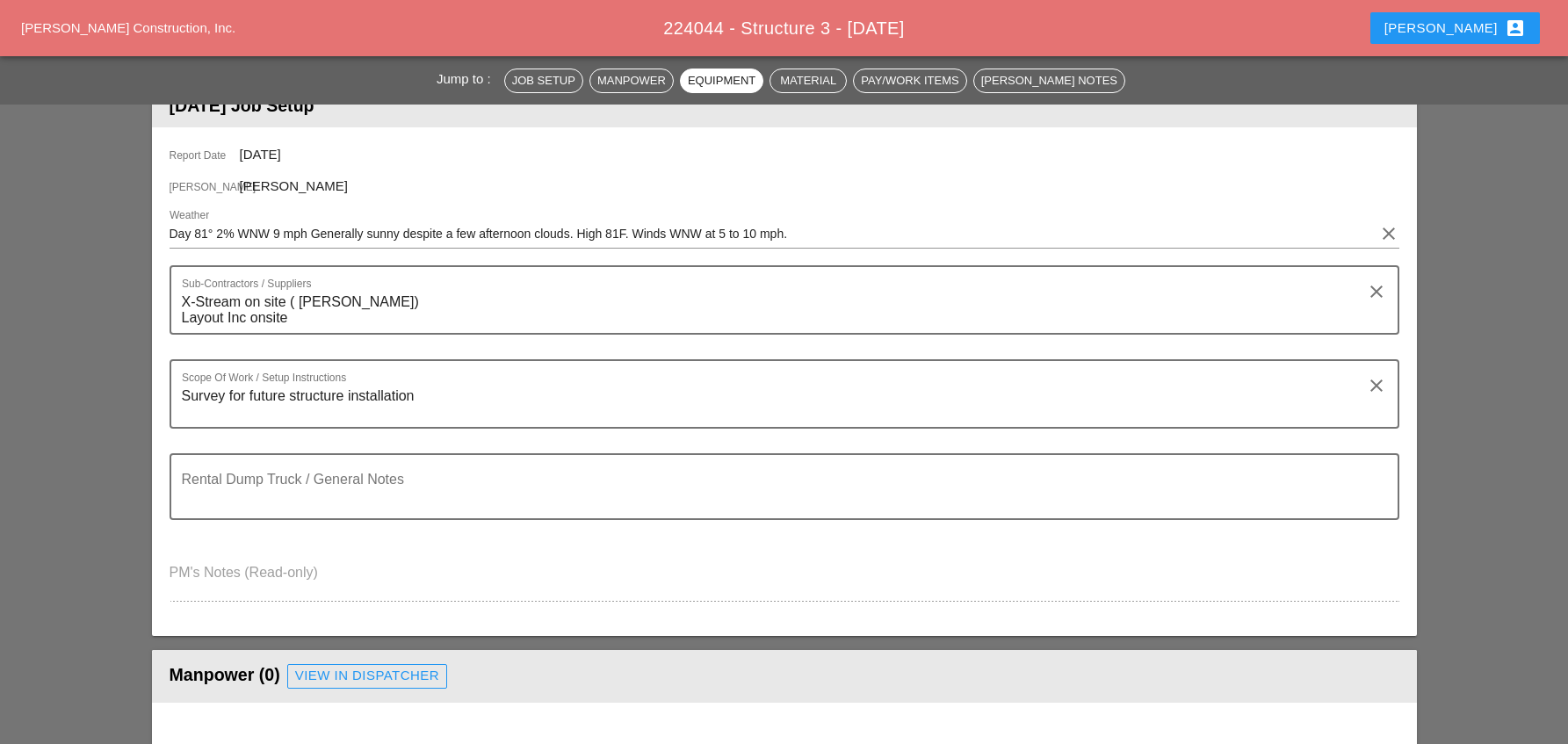
scroll to position [0, 0]
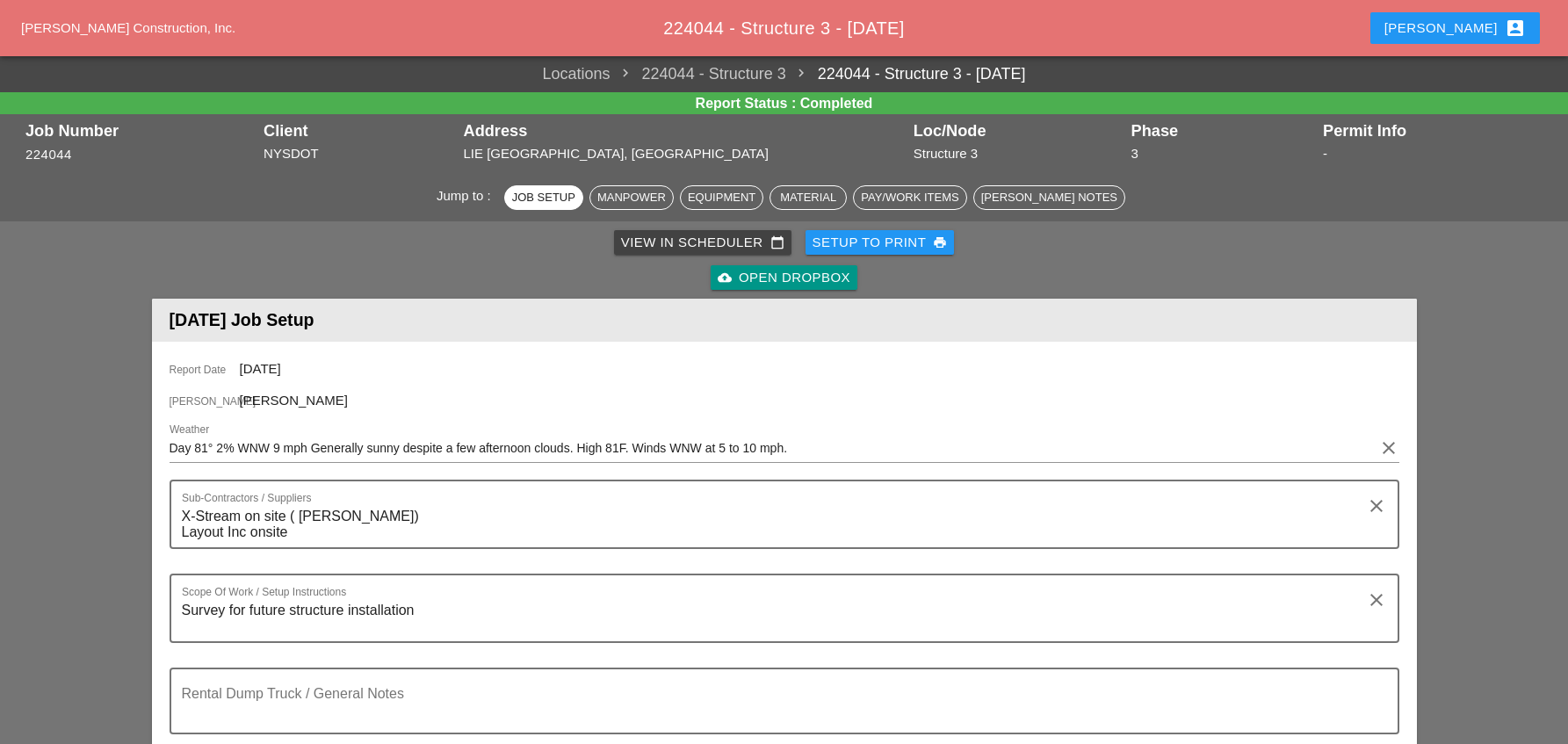
click at [673, 242] on div "View in Scheduler calendar_today" at bounding box center [702, 243] width 163 height 21
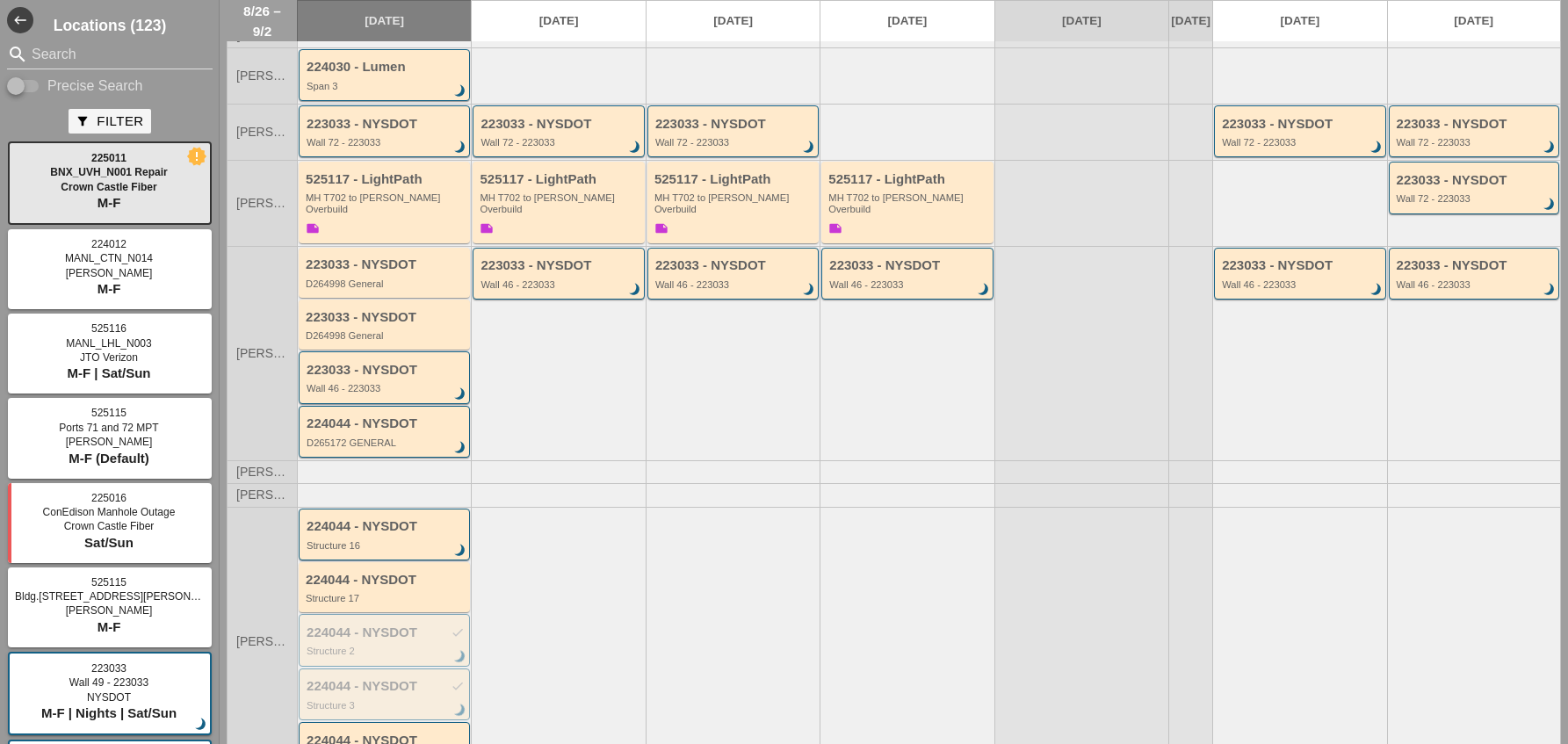
scroll to position [476, 0]
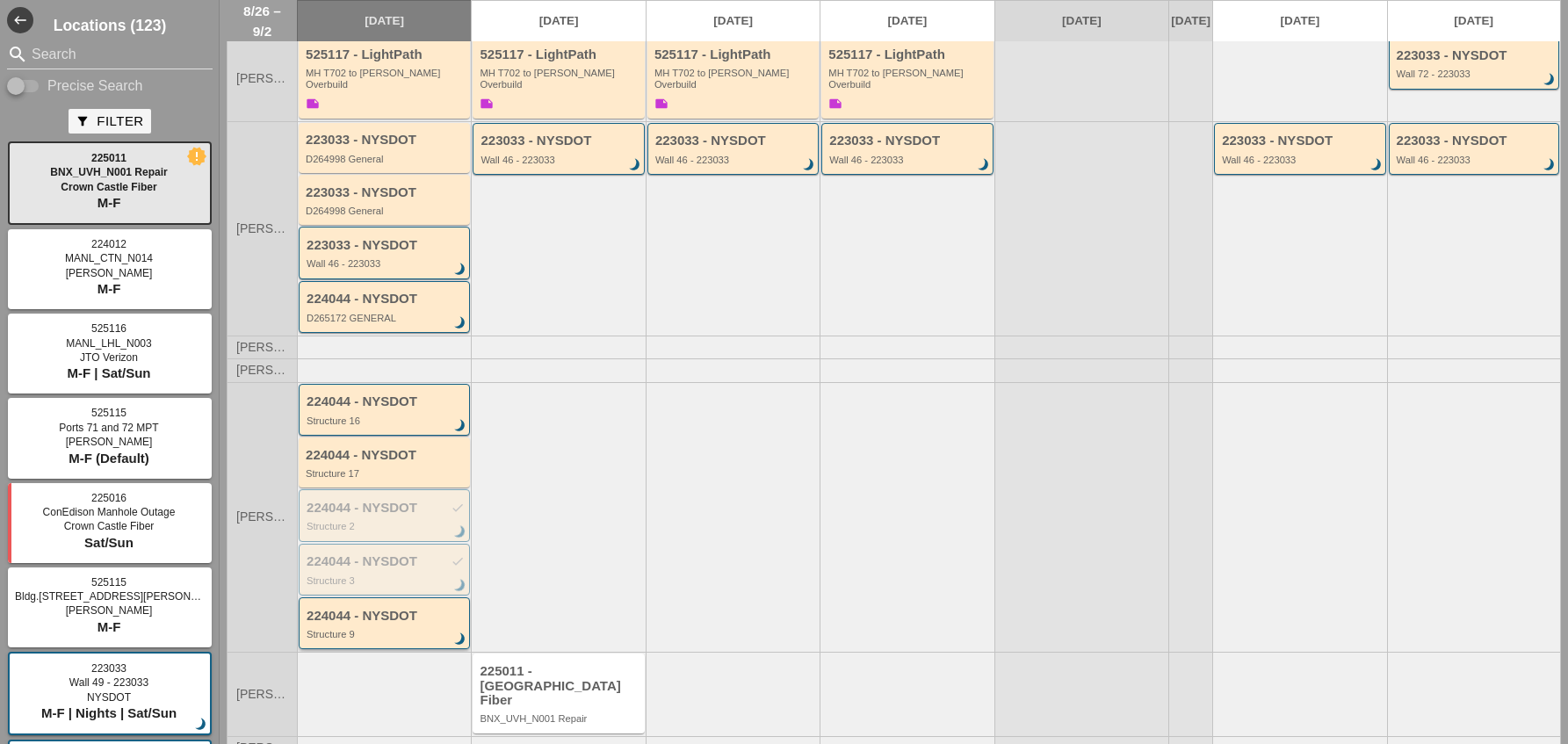
click at [375, 609] on div "224044 - NYSDOT" at bounding box center [385, 616] width 158 height 15
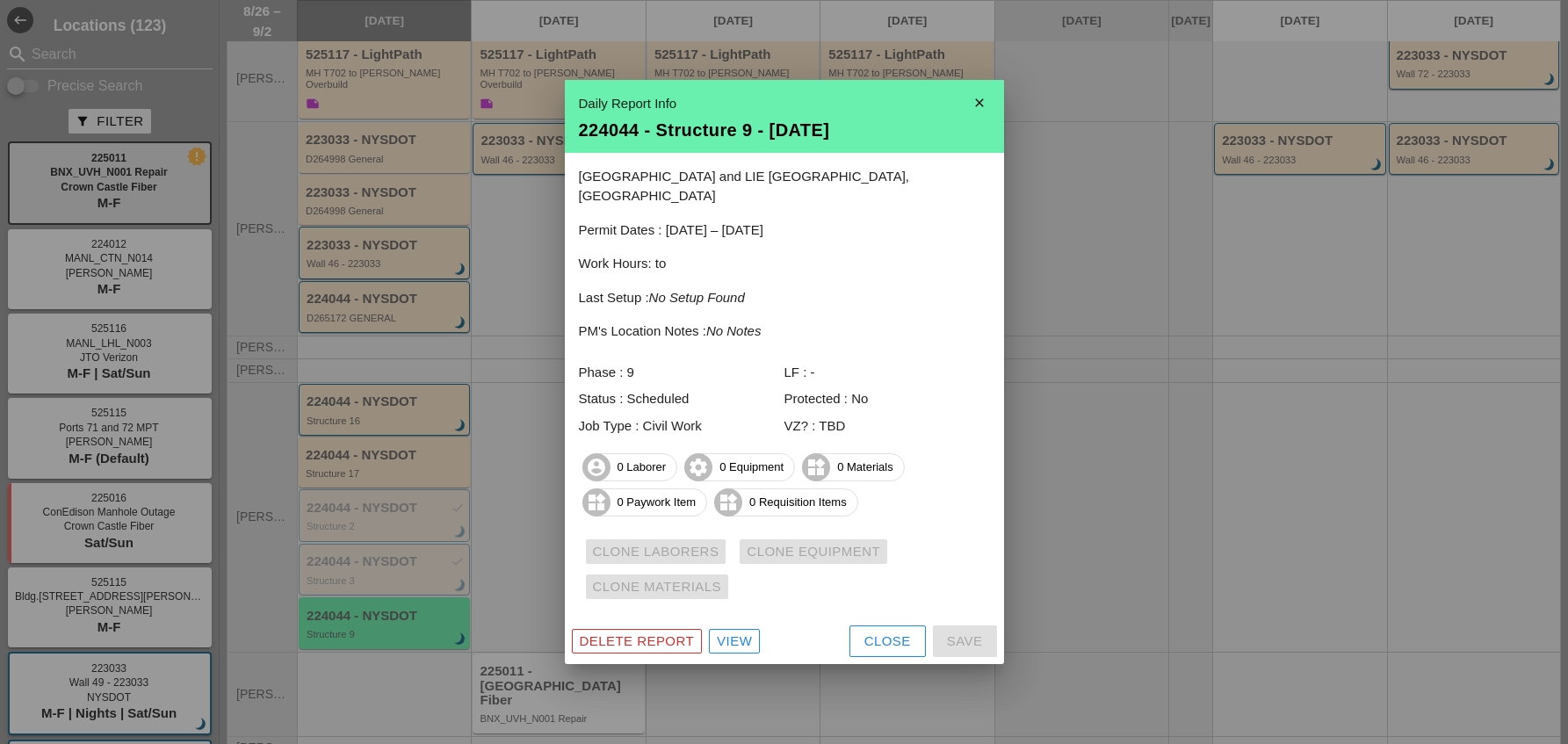
click at [738, 632] on div "View" at bounding box center [734, 641] width 35 height 21
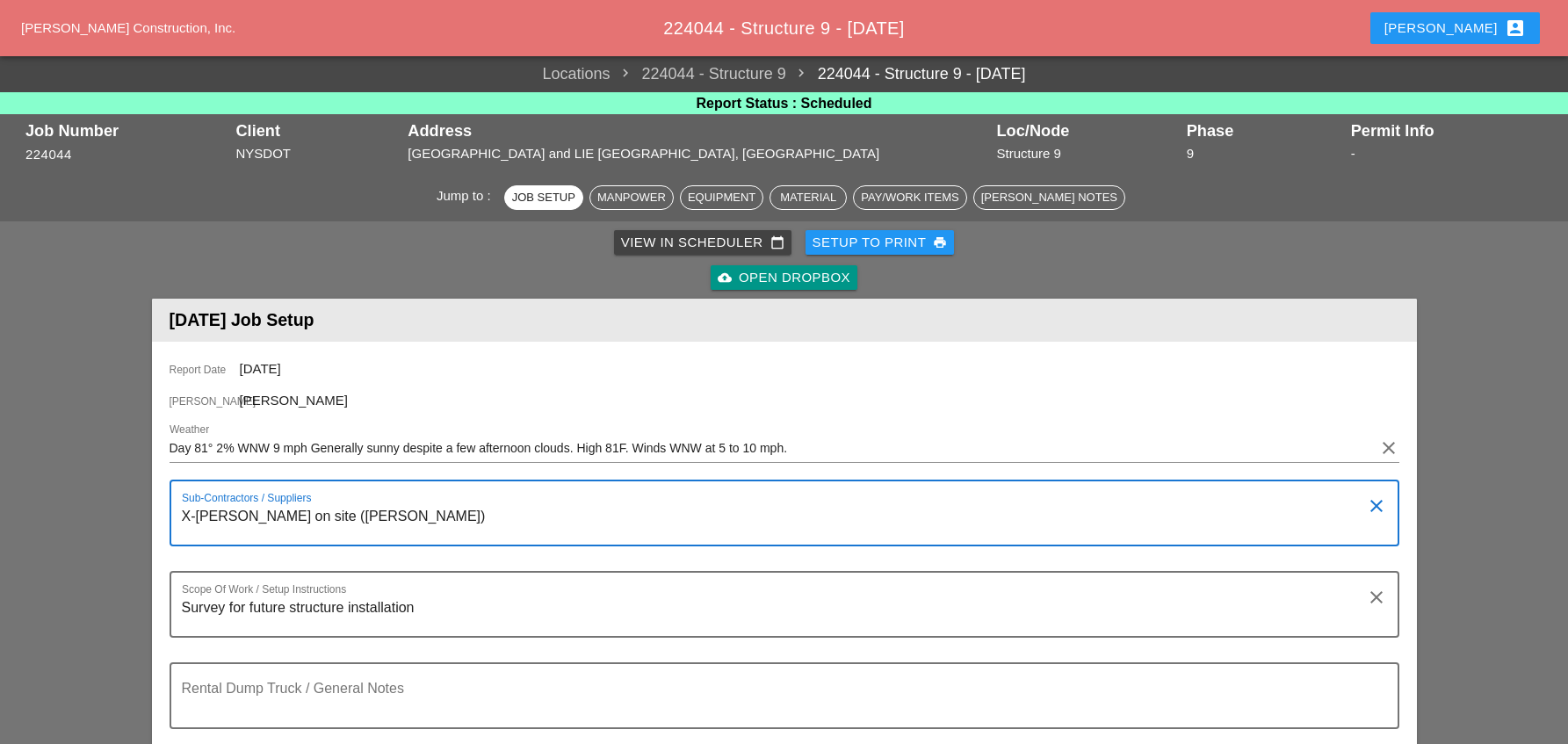
drag, startPoint x: 344, startPoint y: 514, endPoint x: 172, endPoint y: 515, distance: 172.0
click at [172, 515] on div "Sub-Contractors / Suppliers X-Strean on site (T. IGO) clear" at bounding box center [784, 513] width 1230 height 67
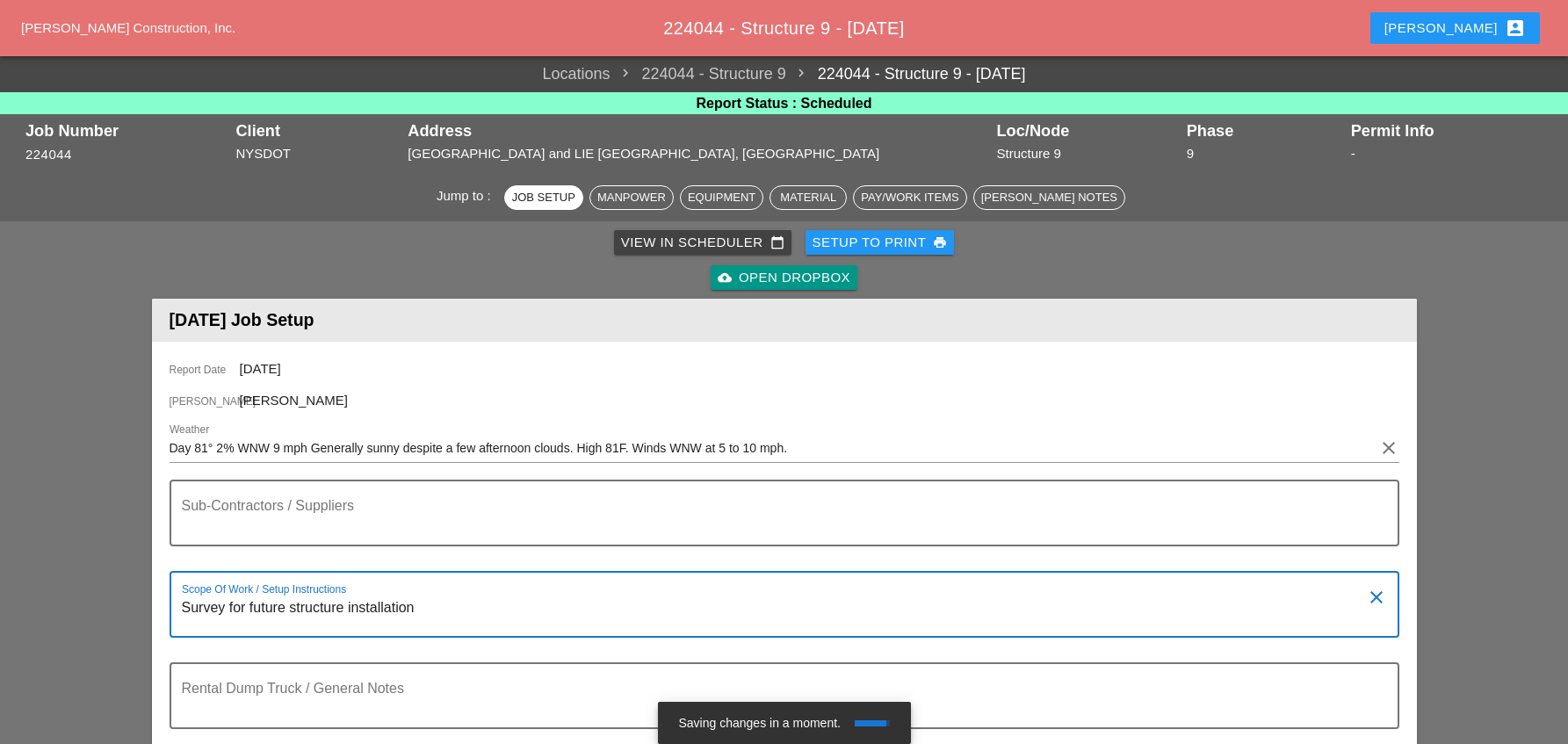
drag, startPoint x: 414, startPoint y: 608, endPoint x: 168, endPoint y: 607, distance: 246.0
click at [168, 607] on div "Report Date 08/26/2025 Foreman Stephen Paletta Weather Day 81° 2% WNW 9 mph Gen…" at bounding box center [784, 593] width 1266 height 503
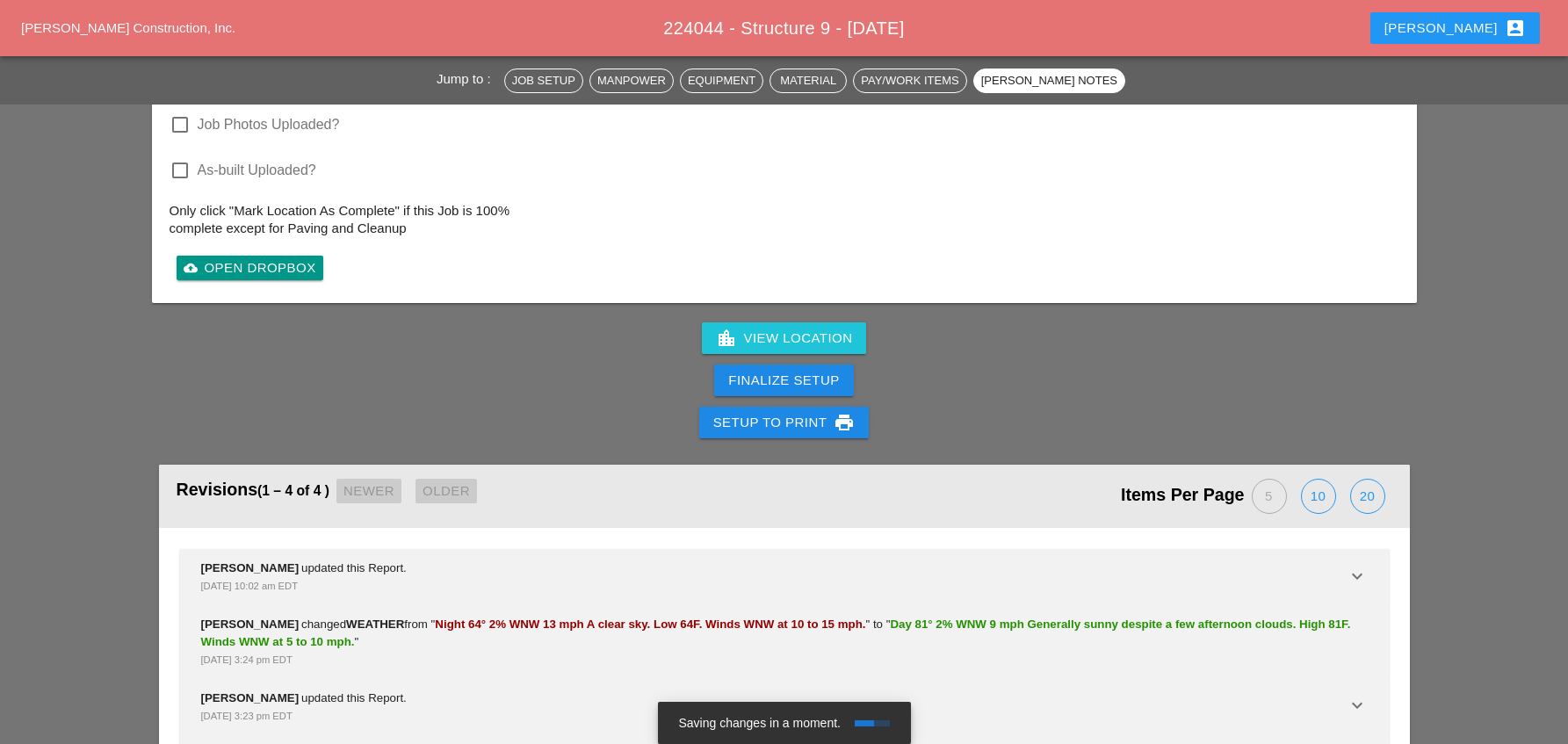
scroll to position [2158, 0]
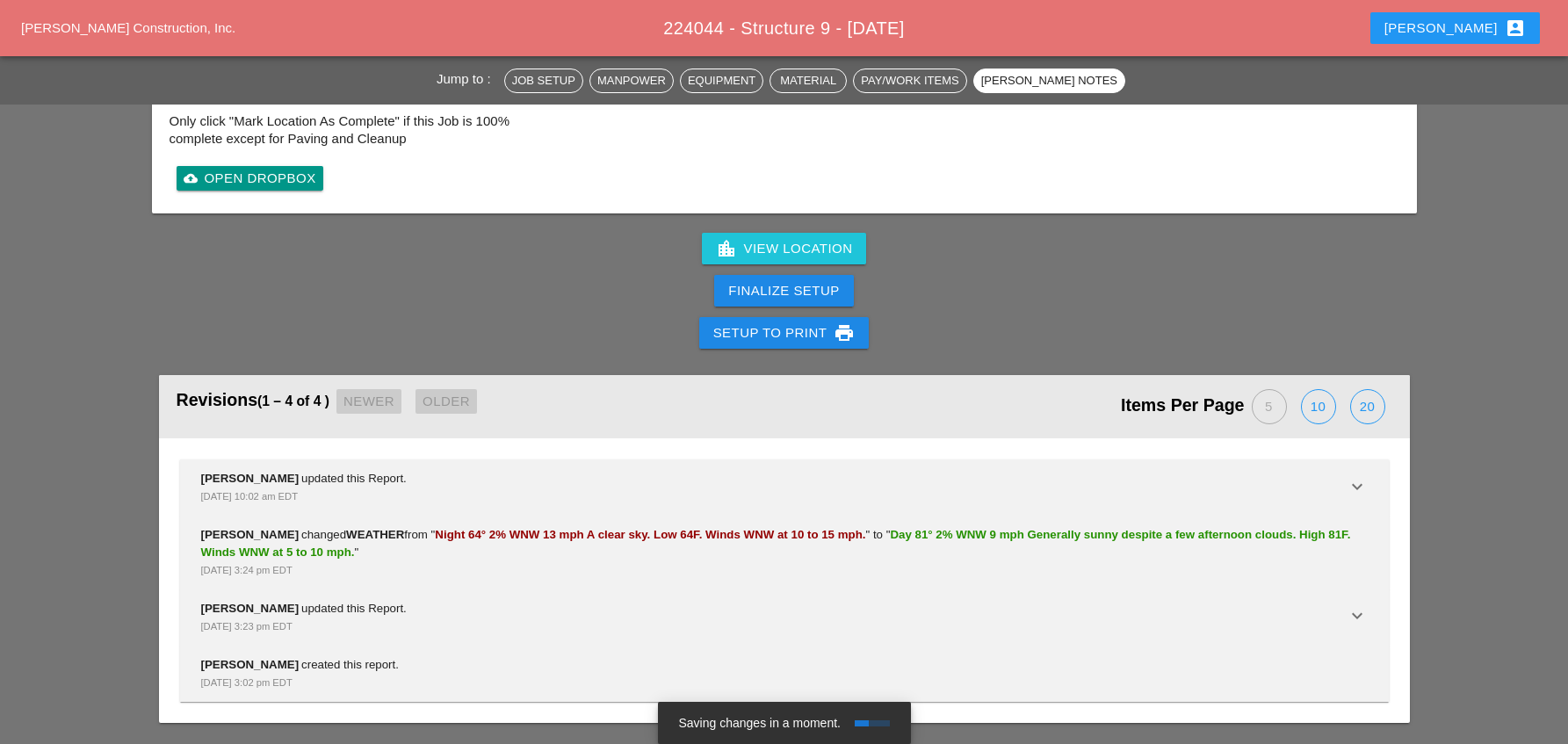
type textarea "Meet NYSDOT Designers to review center median transitions at location 16 and 9"
click at [770, 287] on div "Finalize Setup" at bounding box center [784, 291] width 111 height 21
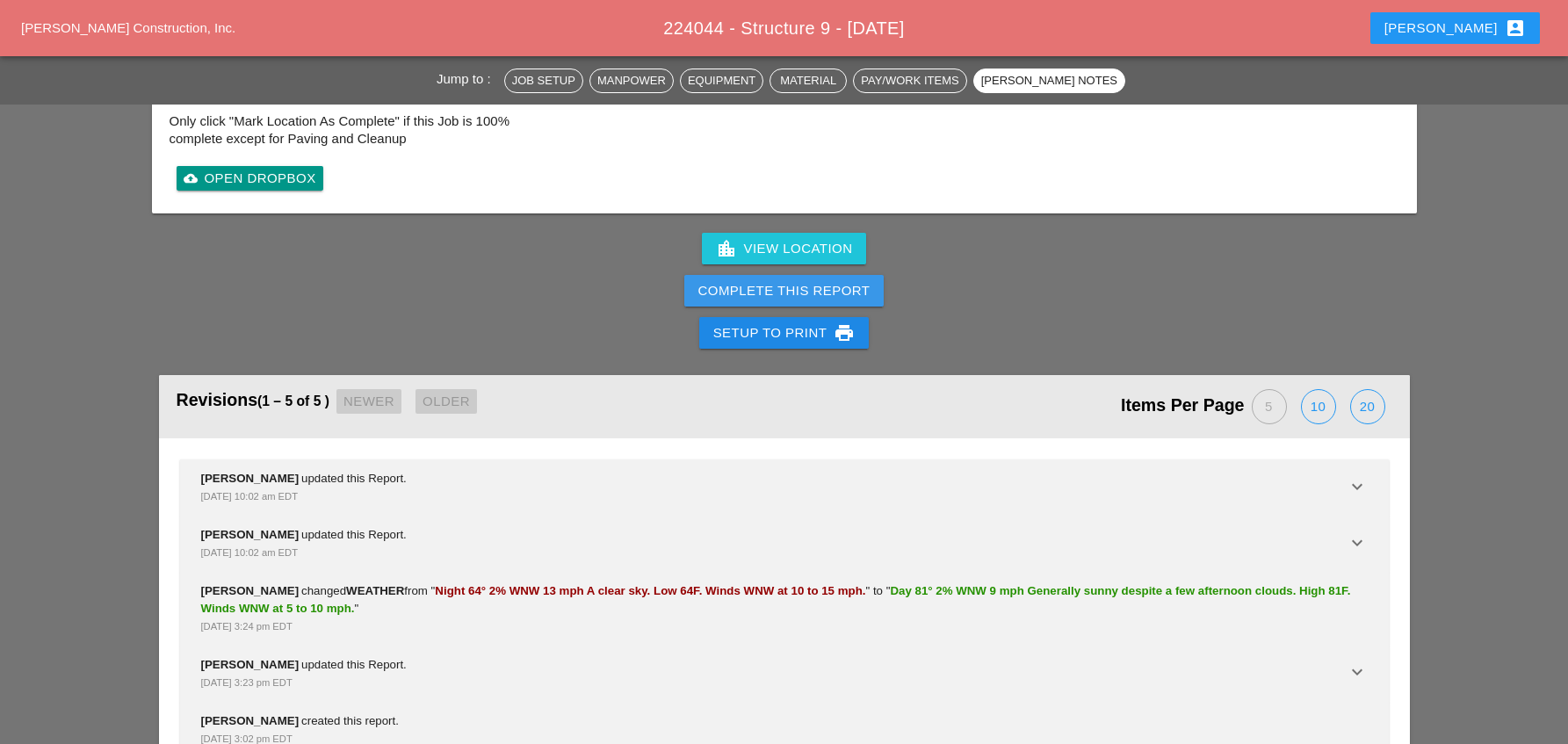
drag, startPoint x: 770, startPoint y: 287, endPoint x: 940, endPoint y: 88, distance: 261.7
click at [770, 286] on div "Complete This Report" at bounding box center [784, 291] width 172 height 21
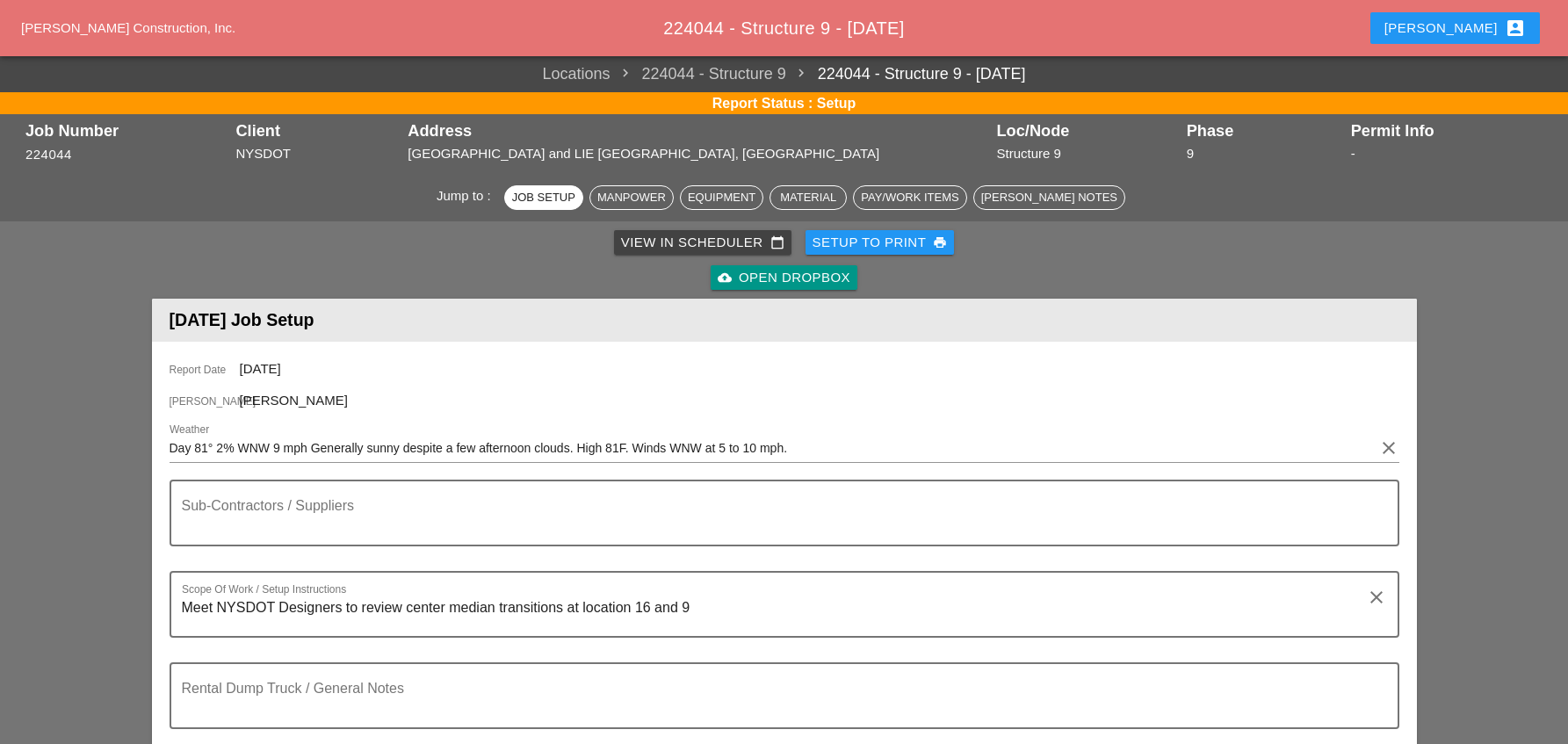
click at [683, 244] on div "View in Scheduler calendar_today" at bounding box center [702, 243] width 163 height 21
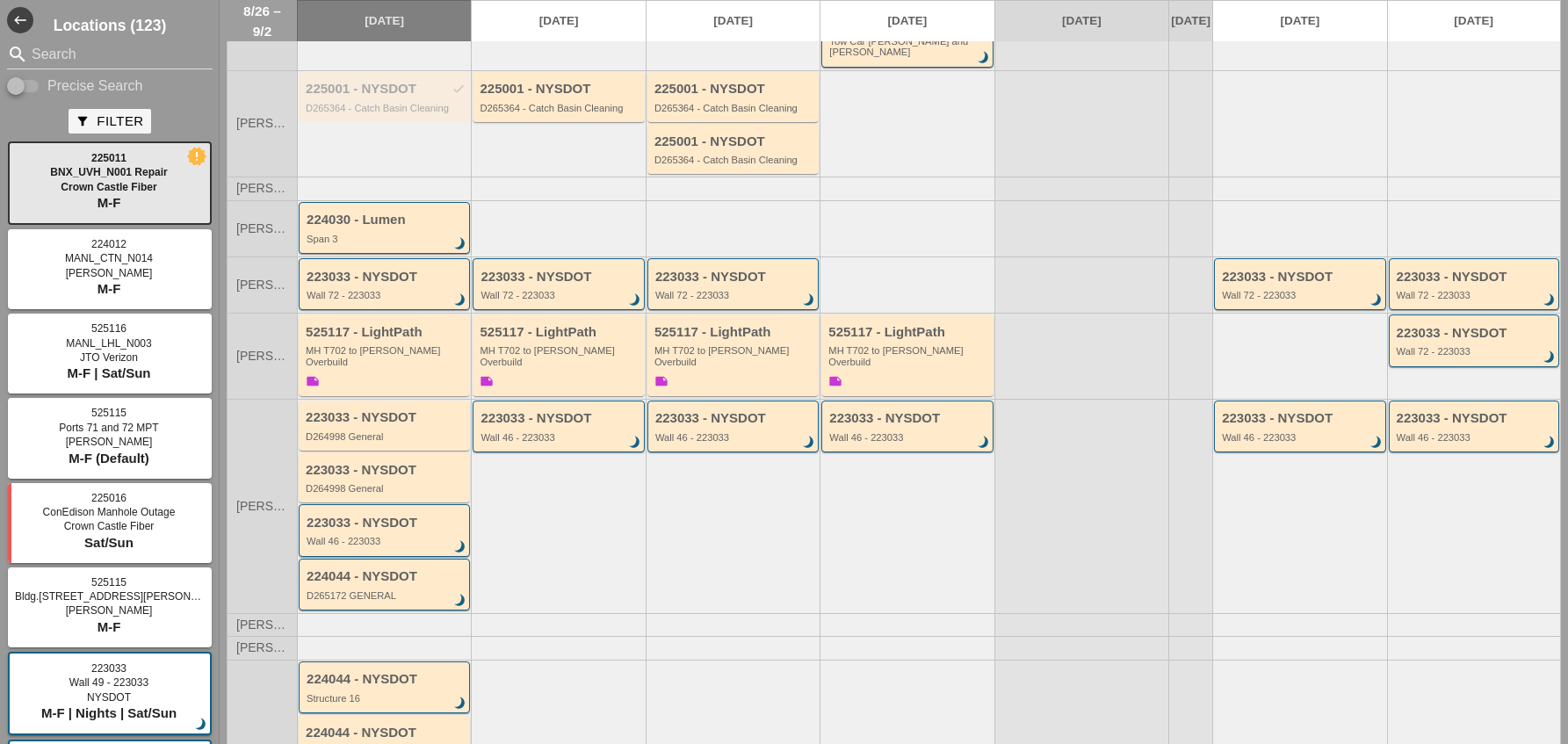
scroll to position [440, 0]
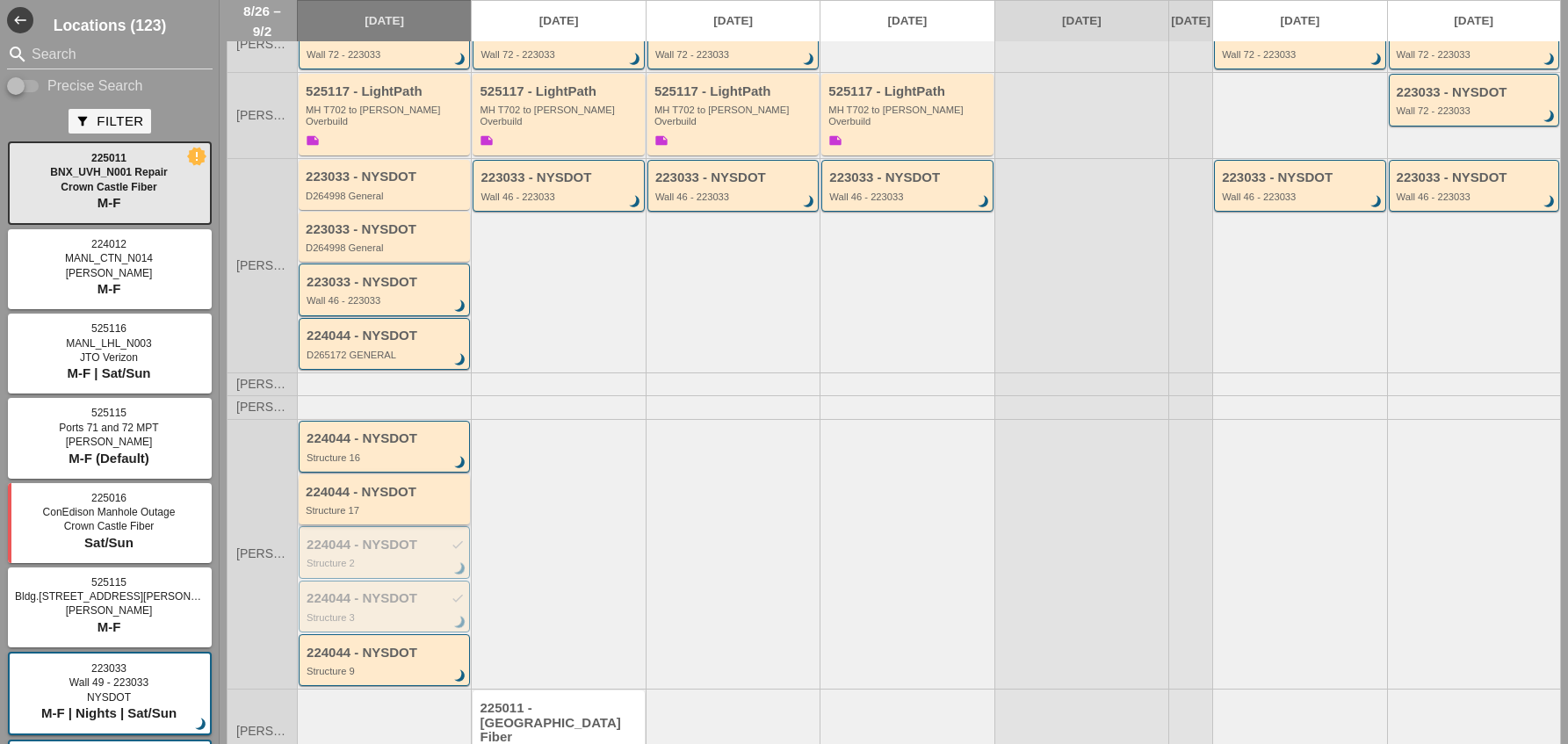
click at [406, 485] on div "224044 - NYSDOT" at bounding box center [385, 492] width 160 height 15
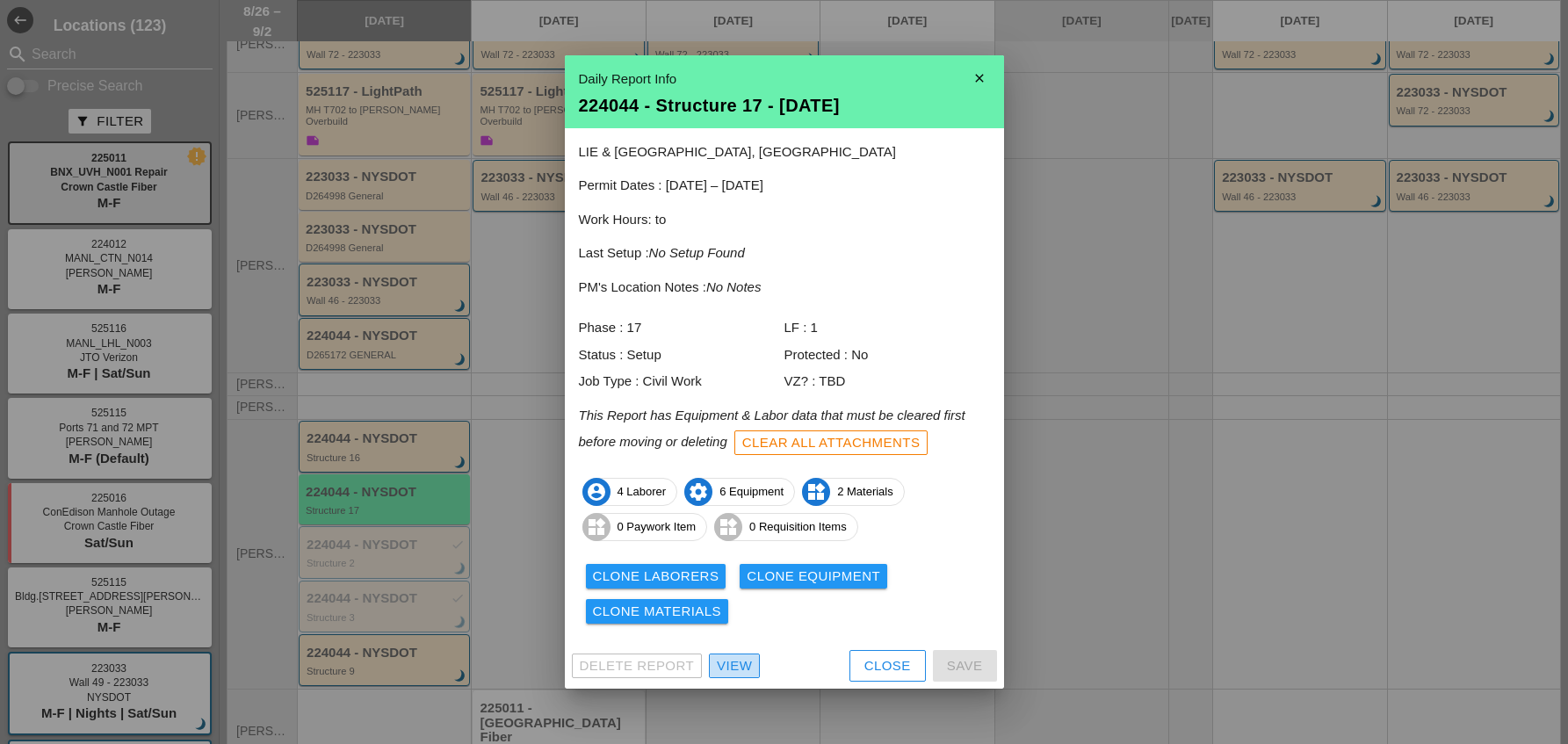
click at [738, 664] on div "View" at bounding box center [734, 666] width 35 height 21
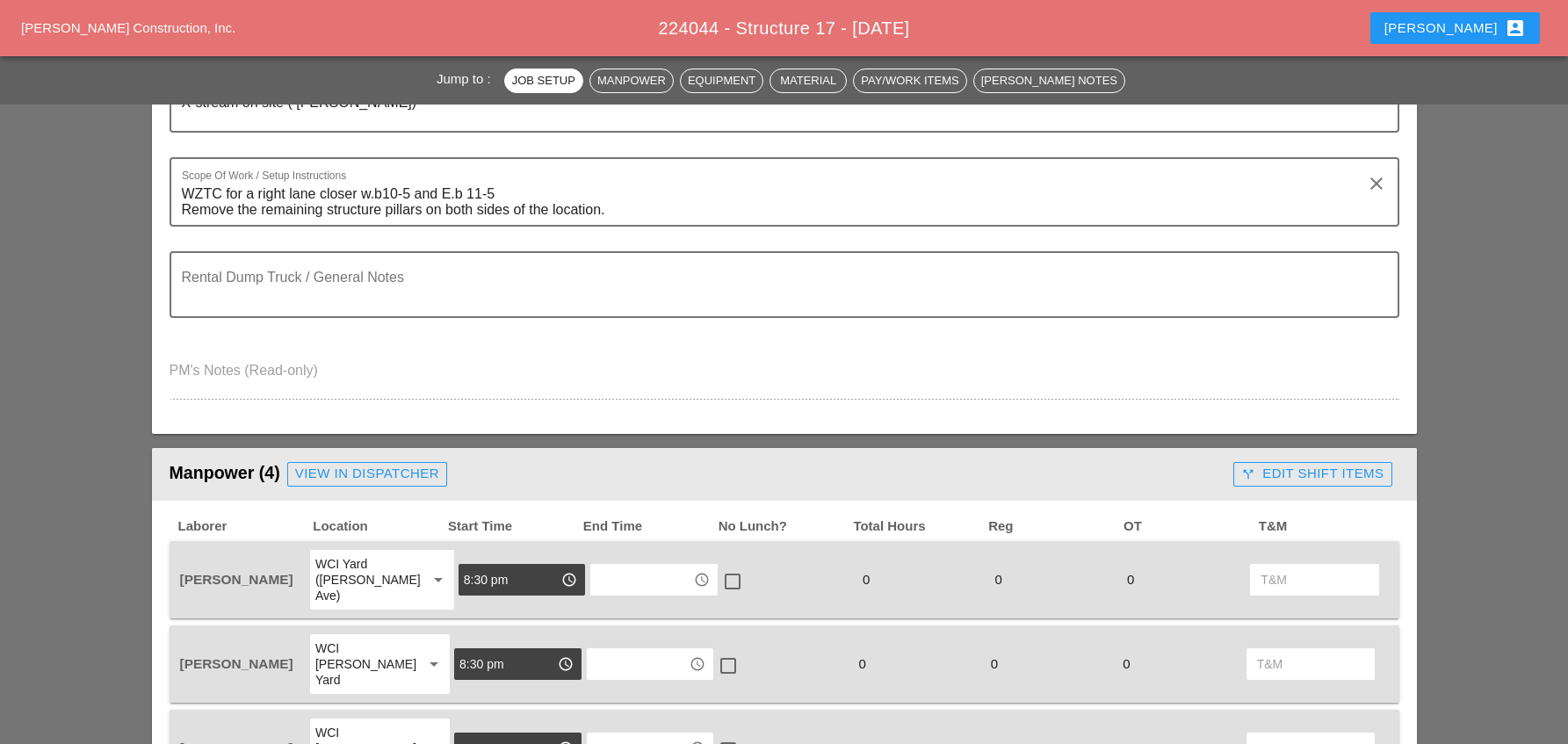
scroll to position [703, 0]
